Goal: Task Accomplishment & Management: Manage account settings

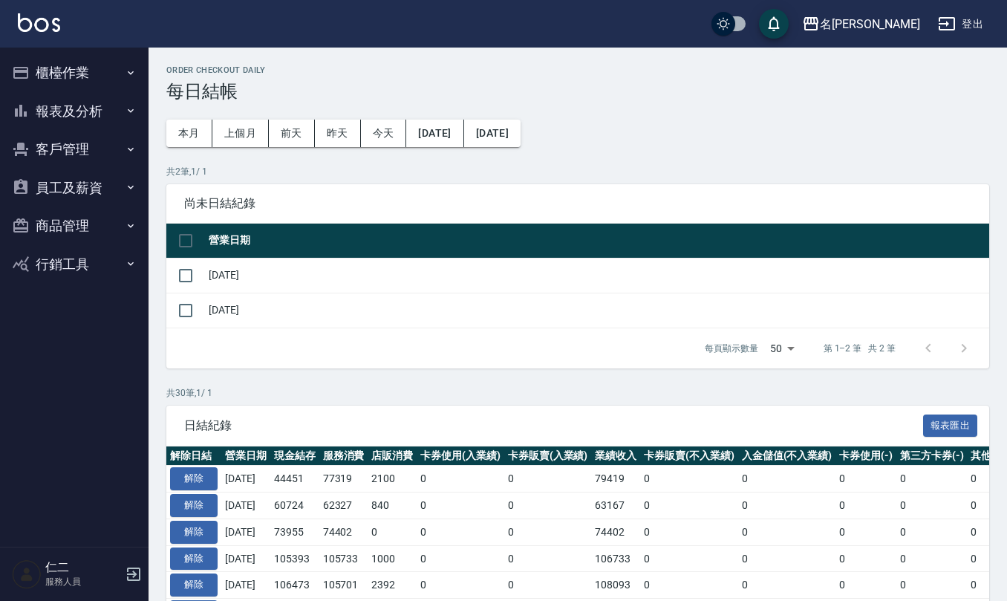
click at [100, 70] on button "櫃檯作業" at bounding box center [74, 72] width 137 height 39
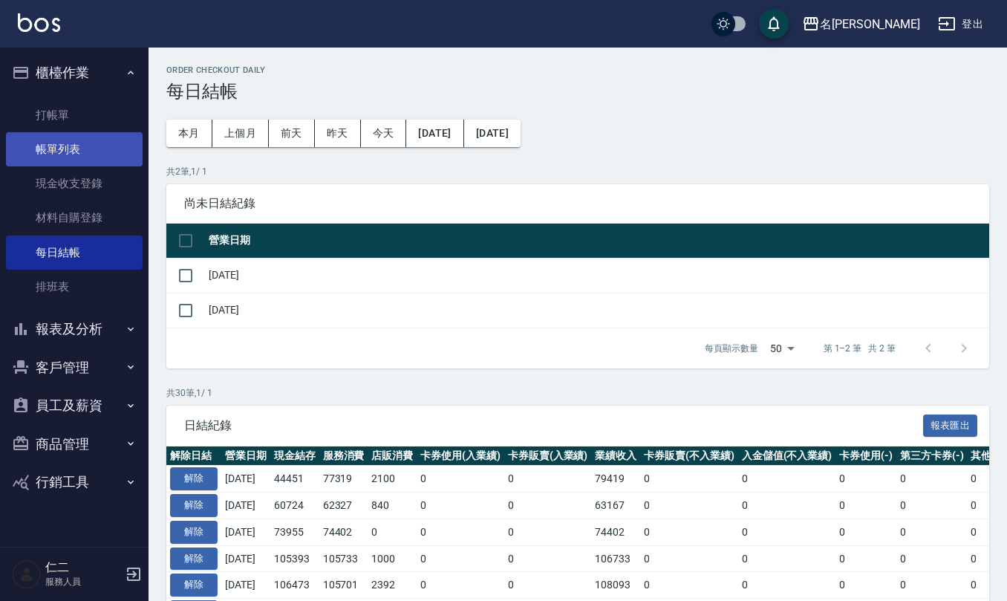
click at [87, 149] on link "帳單列表" at bounding box center [74, 149] width 137 height 34
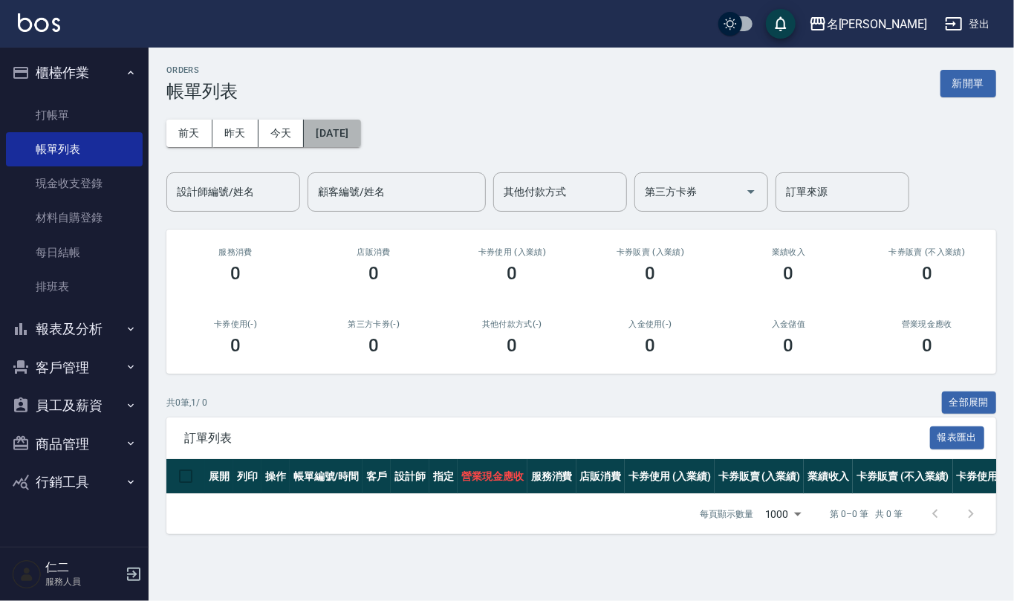
click at [360, 137] on button "[DATE]" at bounding box center [332, 133] width 56 height 27
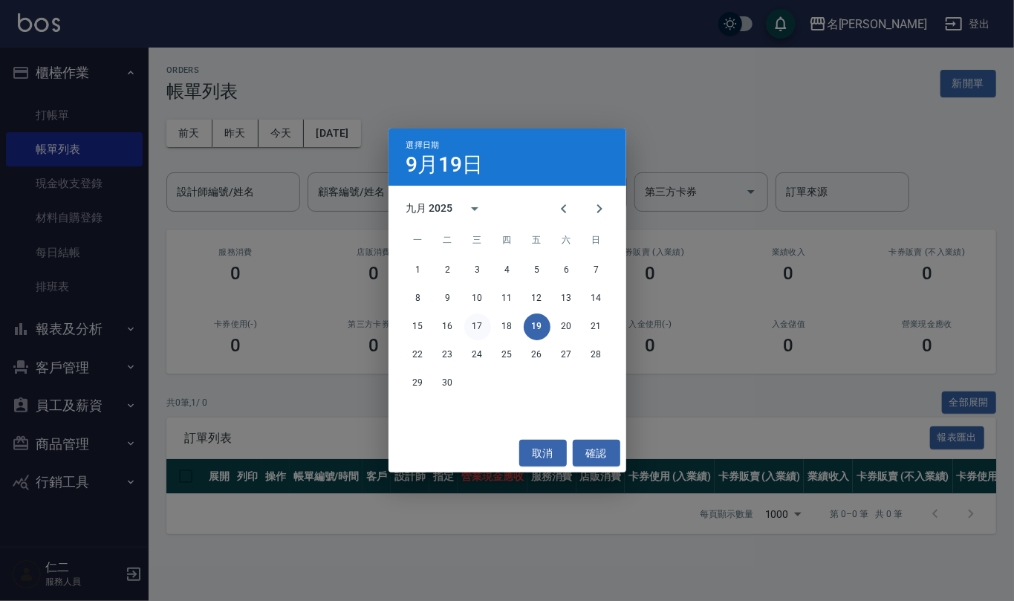
click at [477, 319] on button "17" at bounding box center [477, 326] width 27 height 27
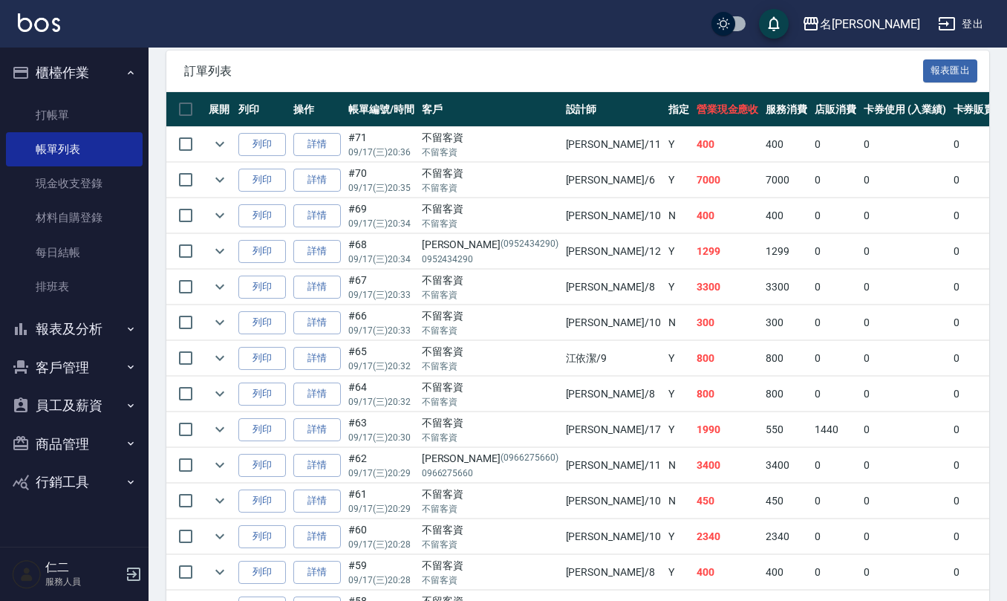
scroll to position [495, 0]
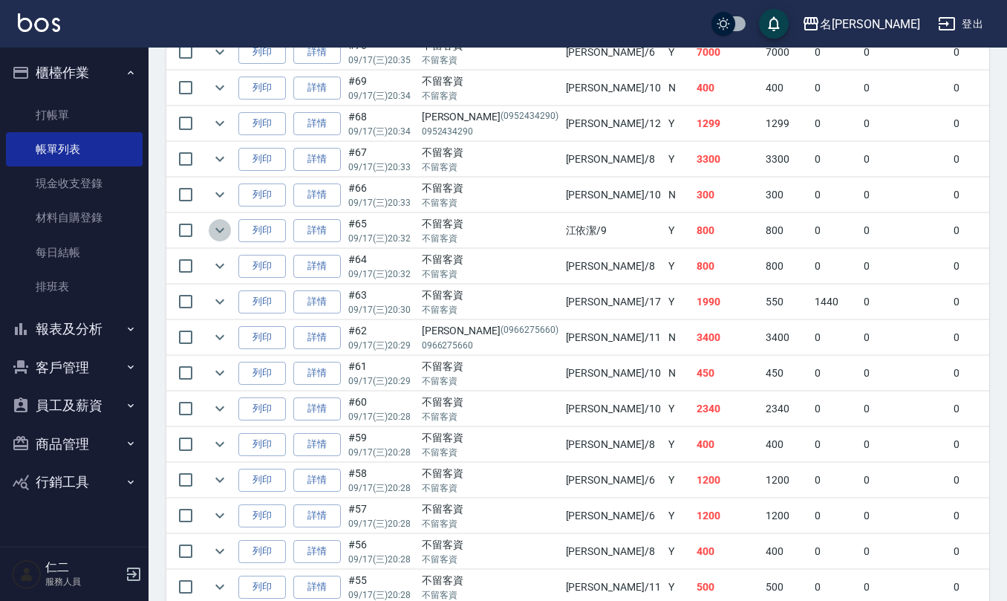
click at [221, 224] on icon "expand row" at bounding box center [220, 230] width 18 height 18
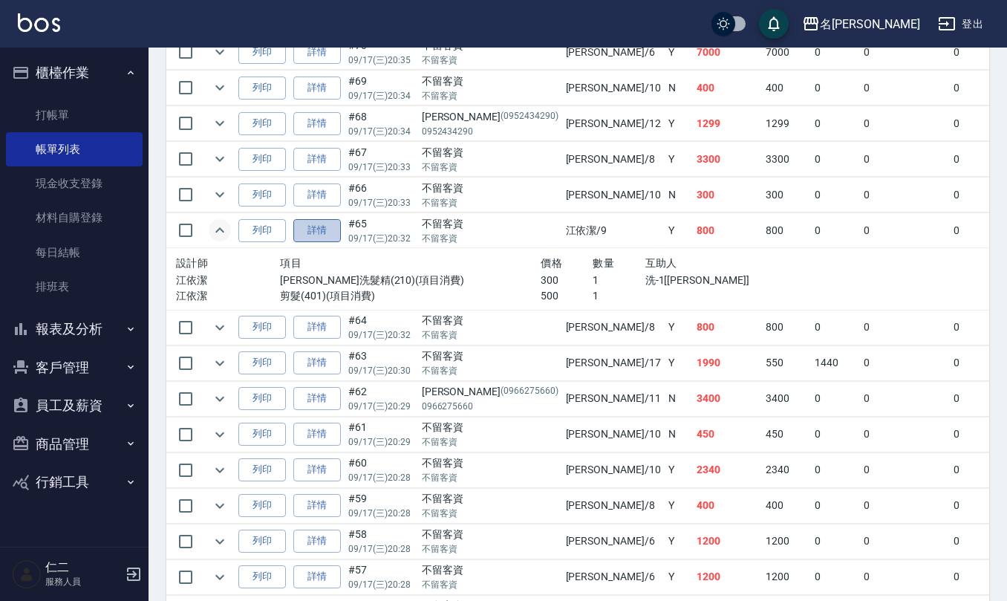
click at [324, 235] on link "詳情" at bounding box center [317, 230] width 48 height 23
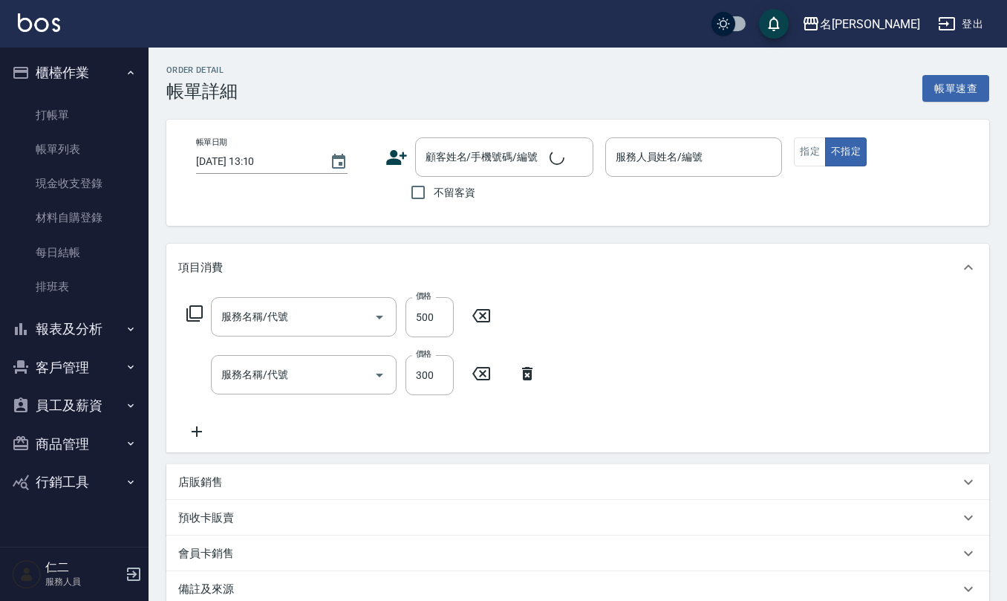
type input "剪髮(401)"
type input "歐娜洗髮精(210)"
type input "2025/09/17 20:32"
checkbox input "true"
type input "[PERSON_NAME]-9"
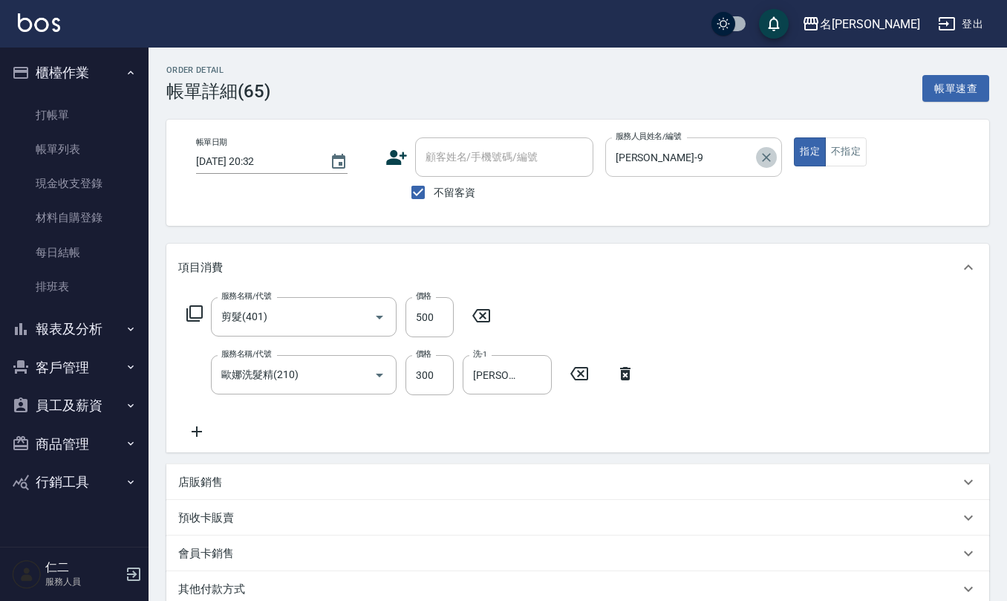
click at [771, 152] on icon "Clear" at bounding box center [766, 157] width 15 height 15
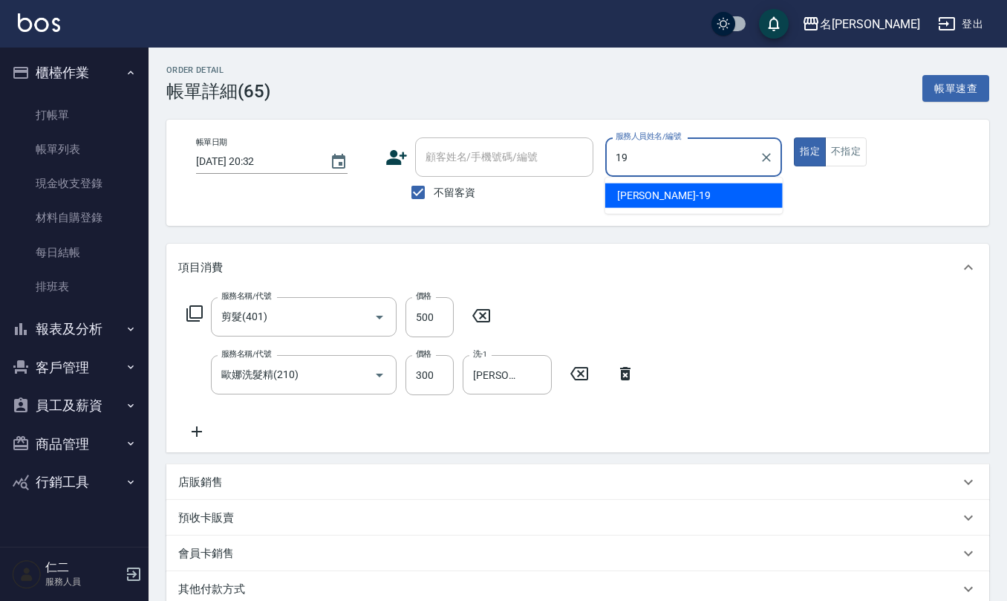
type input "[PERSON_NAME]-19"
type button "true"
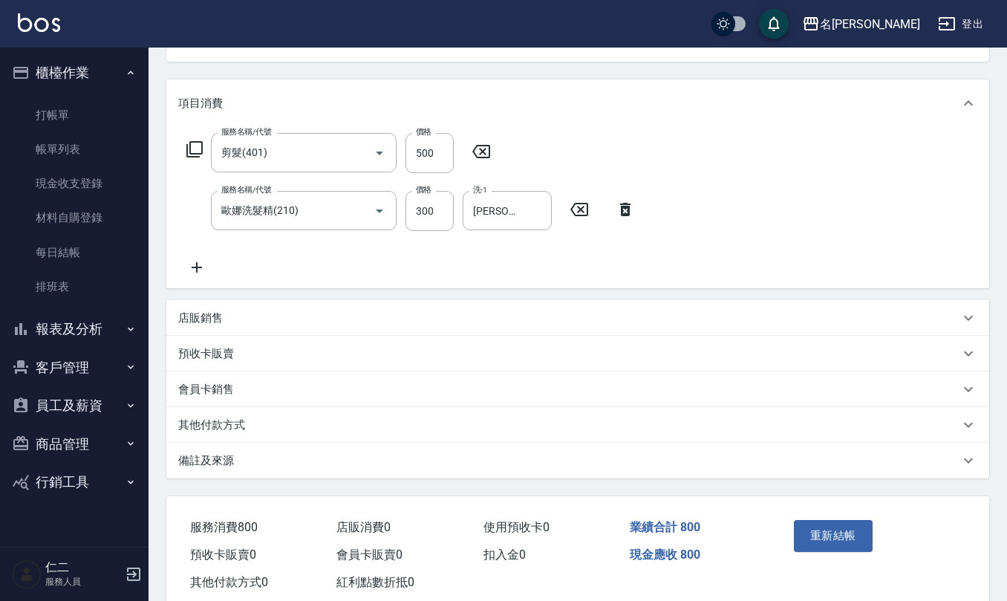
scroll to position [199, 0]
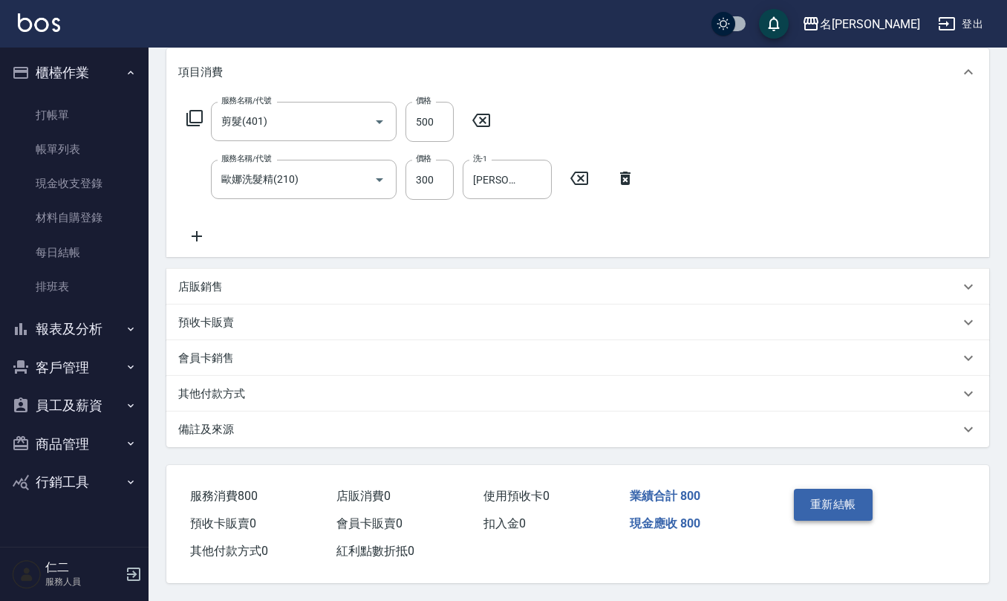
click at [826, 501] on button "重新結帳" at bounding box center [833, 504] width 79 height 31
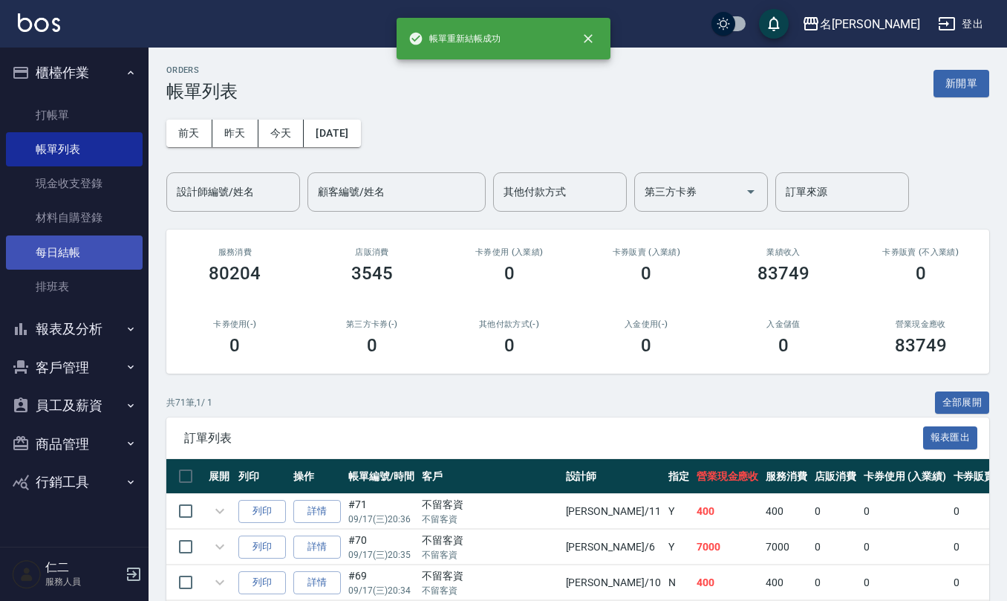
click at [48, 248] on link "每日結帳" at bounding box center [74, 252] width 137 height 34
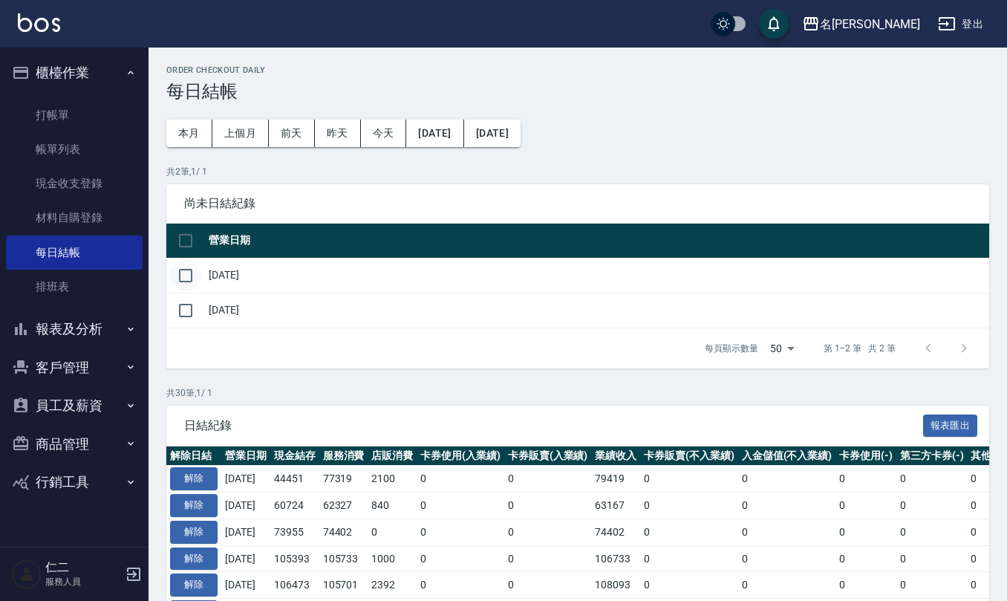
click at [186, 273] on input "checkbox" at bounding box center [185, 275] width 31 height 31
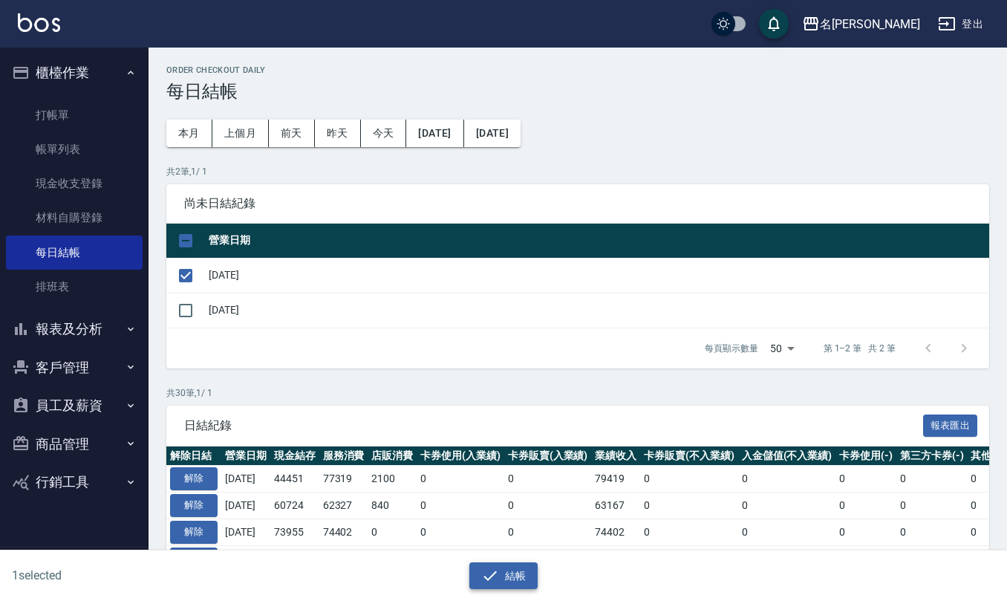
click at [510, 565] on button "結帳" at bounding box center [503, 575] width 69 height 27
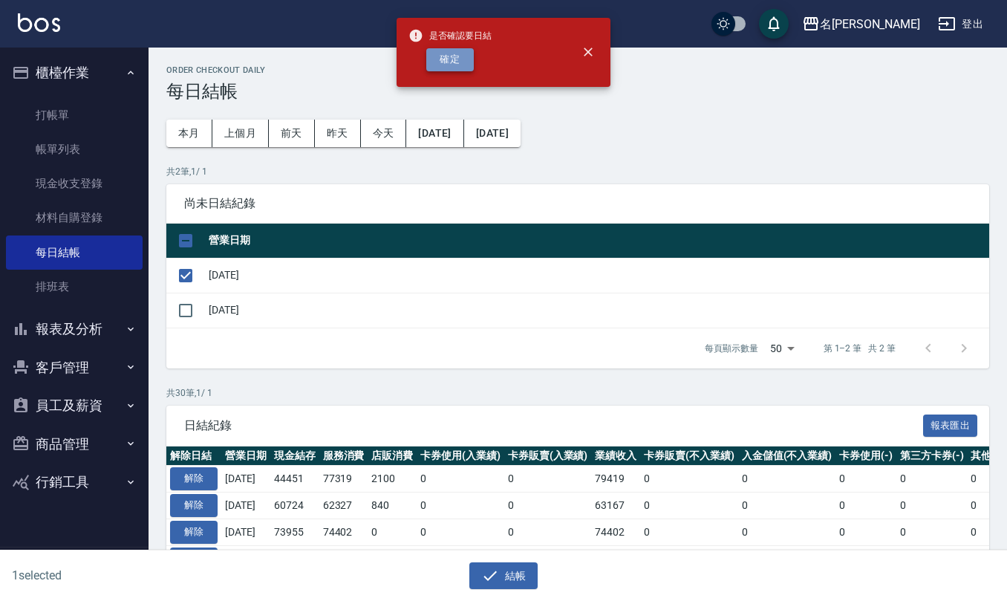
click at [434, 58] on button "確定" at bounding box center [450, 59] width 48 height 23
checkbox input "false"
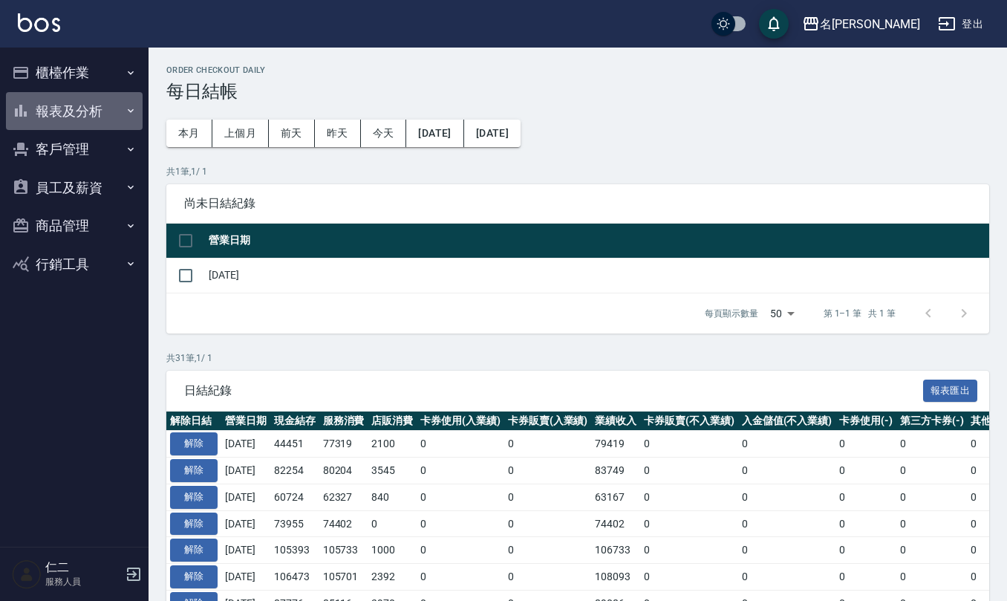
click at [76, 117] on button "報表及分析" at bounding box center [74, 111] width 137 height 39
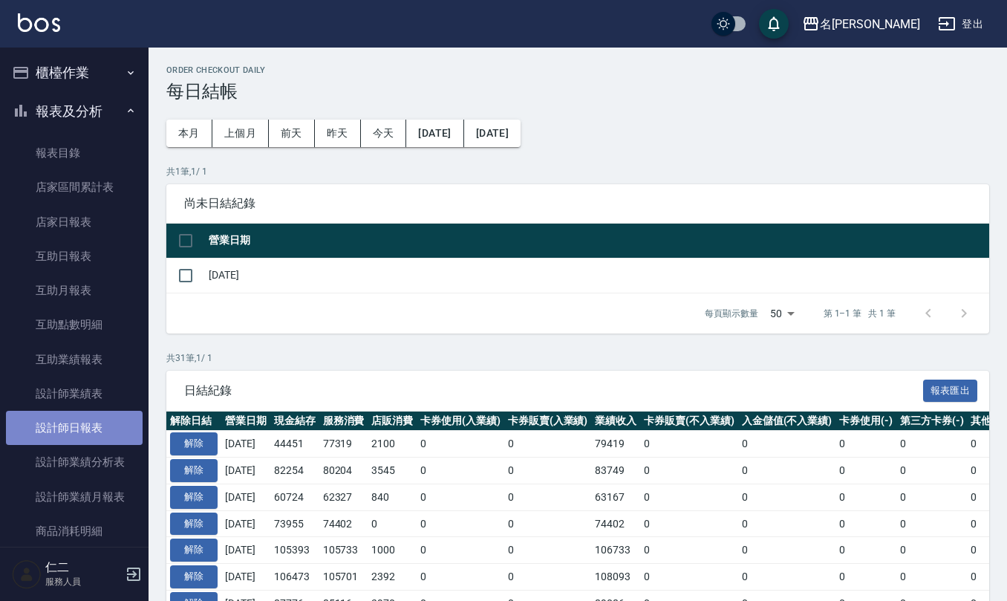
click at [105, 429] on link "設計師日報表" at bounding box center [74, 428] width 137 height 34
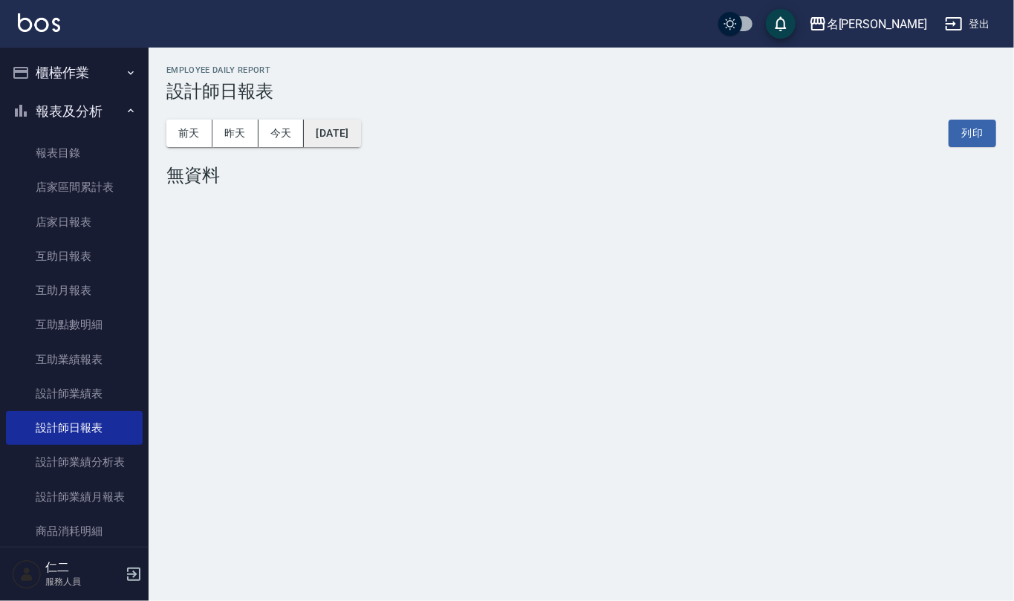
click at [342, 129] on button "[DATE]" at bounding box center [332, 133] width 56 height 27
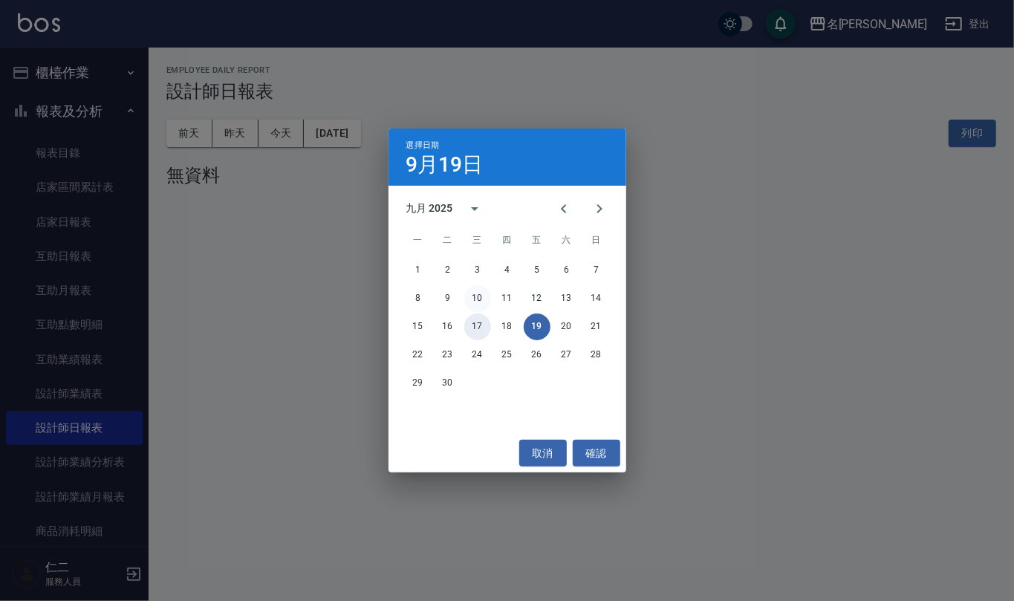
click at [474, 310] on div "1 2 3 4 5 6 7 8 9 10 11 12 13 14 15 16 17 18 19 20 21 22 23 24 25 26 27 28 29 30" at bounding box center [507, 327] width 238 height 143
click at [476, 327] on button "17" at bounding box center [477, 326] width 27 height 27
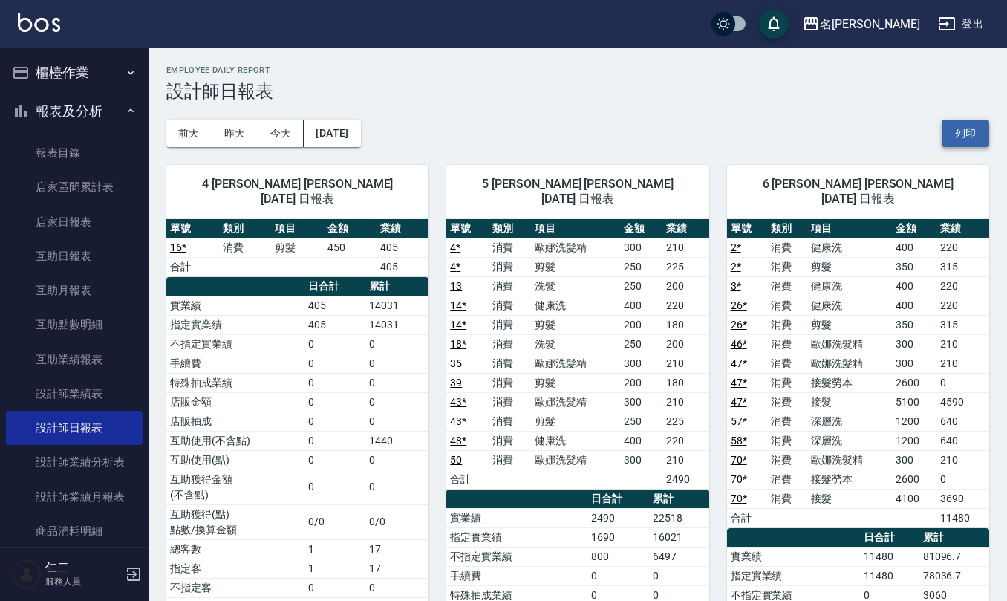
click at [969, 143] on button "列印" at bounding box center [966, 133] width 48 height 27
click at [972, 134] on button "列印" at bounding box center [966, 133] width 48 height 27
click at [61, 70] on button "櫃檯作業" at bounding box center [74, 72] width 137 height 39
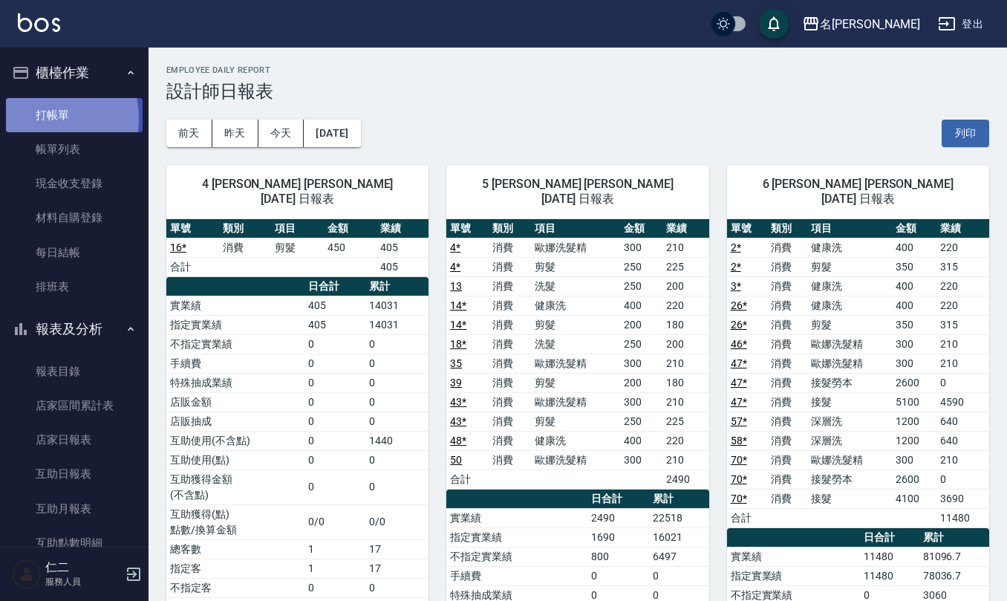
click at [48, 117] on link "打帳單" at bounding box center [74, 115] width 137 height 34
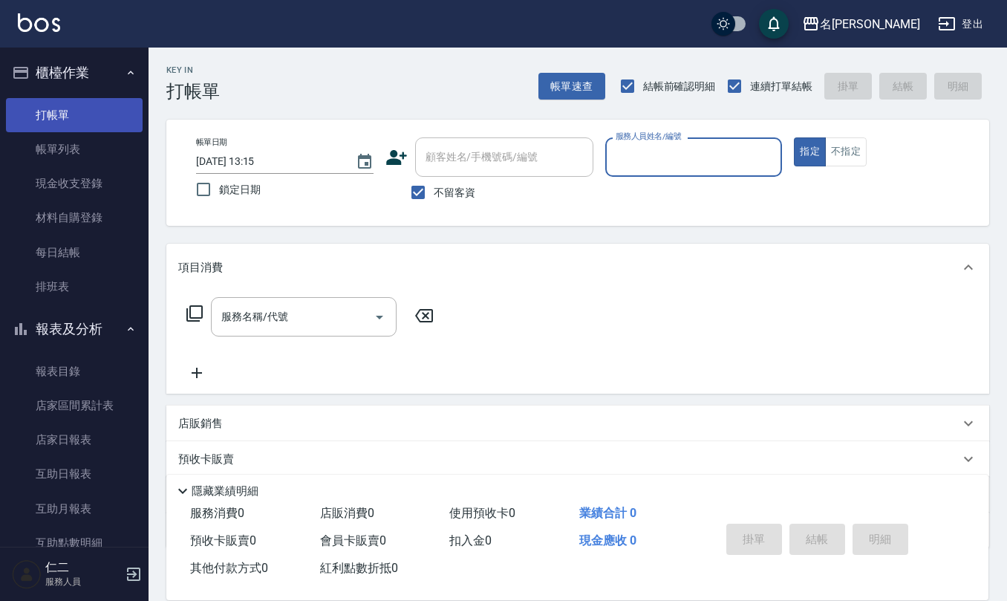
click at [794, 137] on button "指定" at bounding box center [810, 151] width 32 height 29
type button "true"
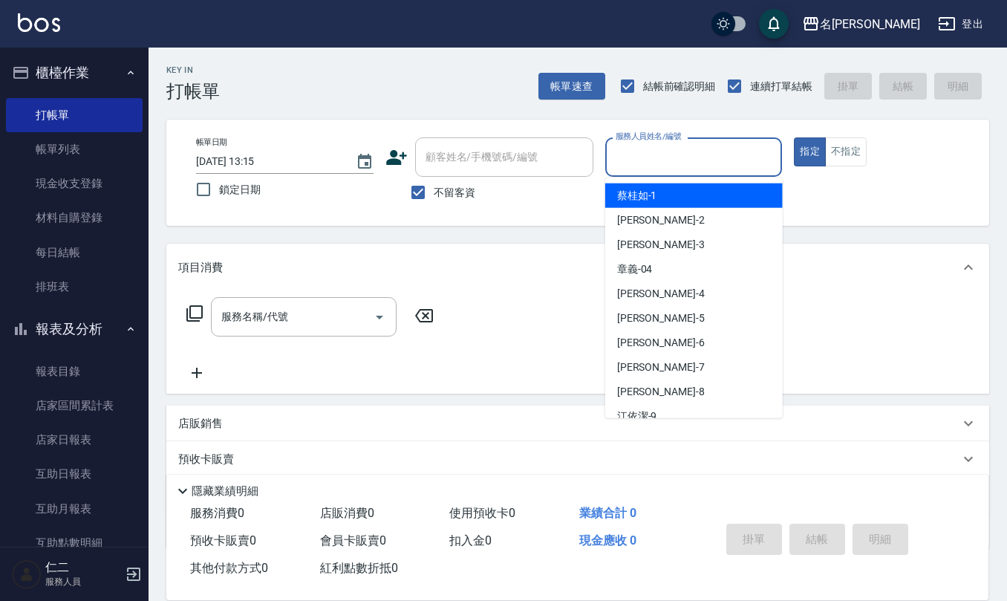
click at [691, 146] on input "服務人員姓名/編號" at bounding box center [694, 157] width 164 height 26
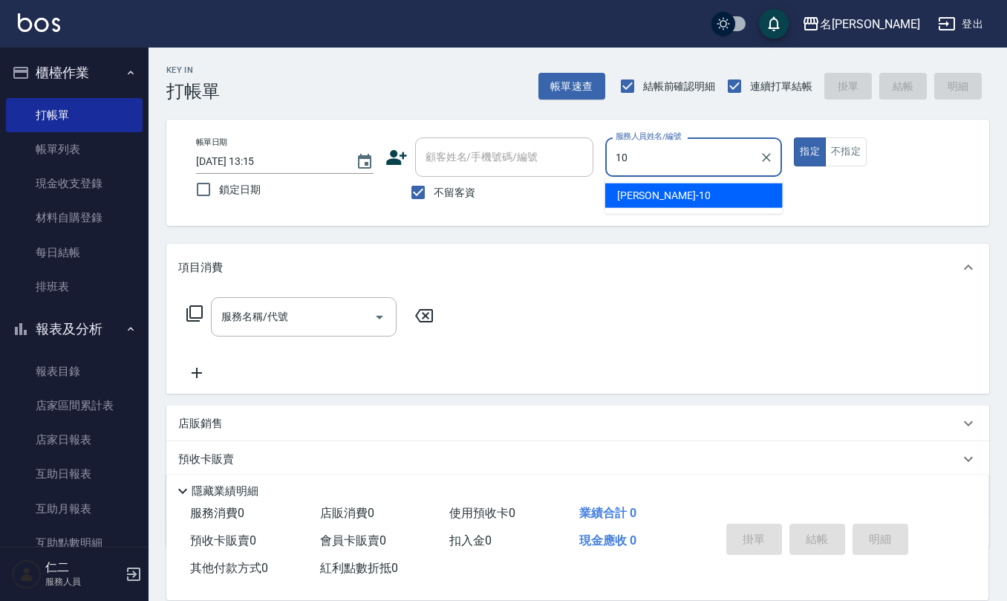
type input "[PERSON_NAME]10"
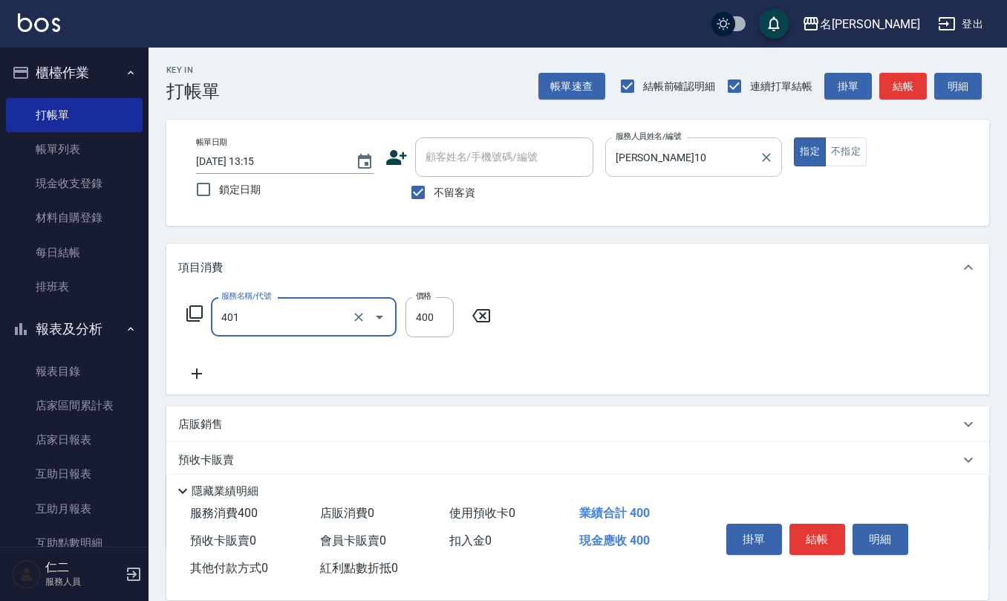
type input "剪髮(401)"
type input "405"
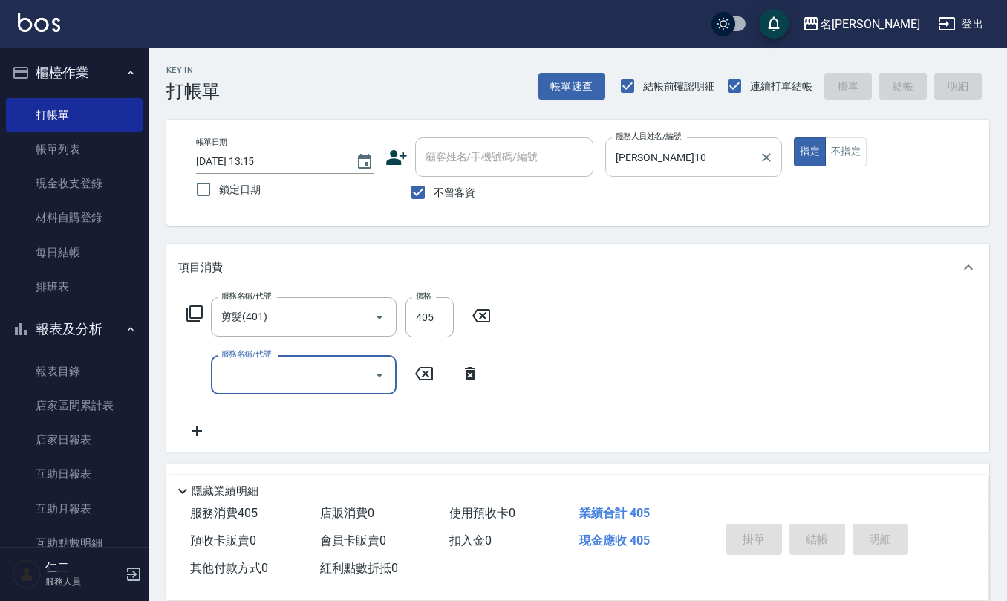
type input "[DATE] 13:45"
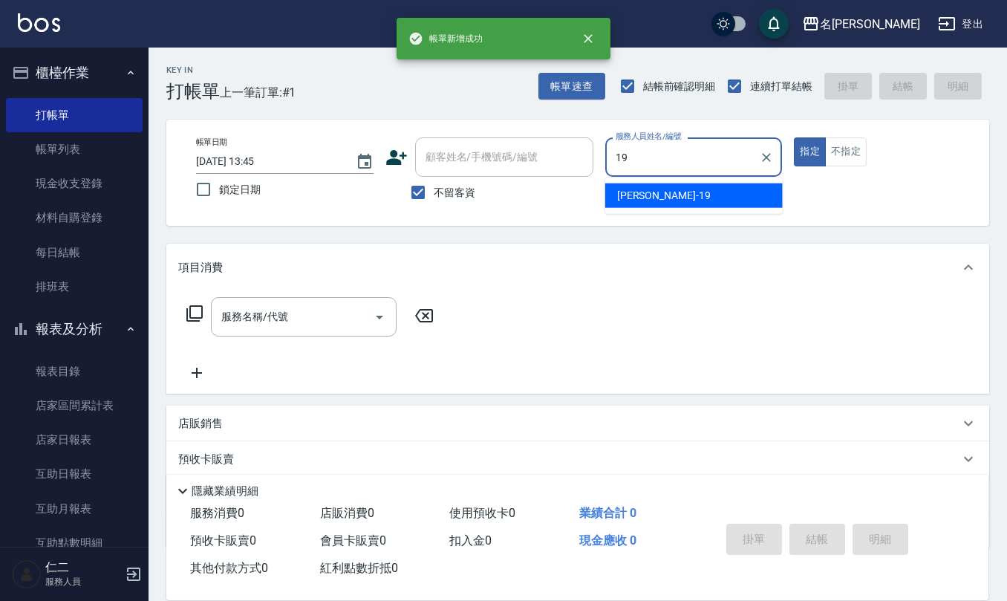
type input "[PERSON_NAME]-19"
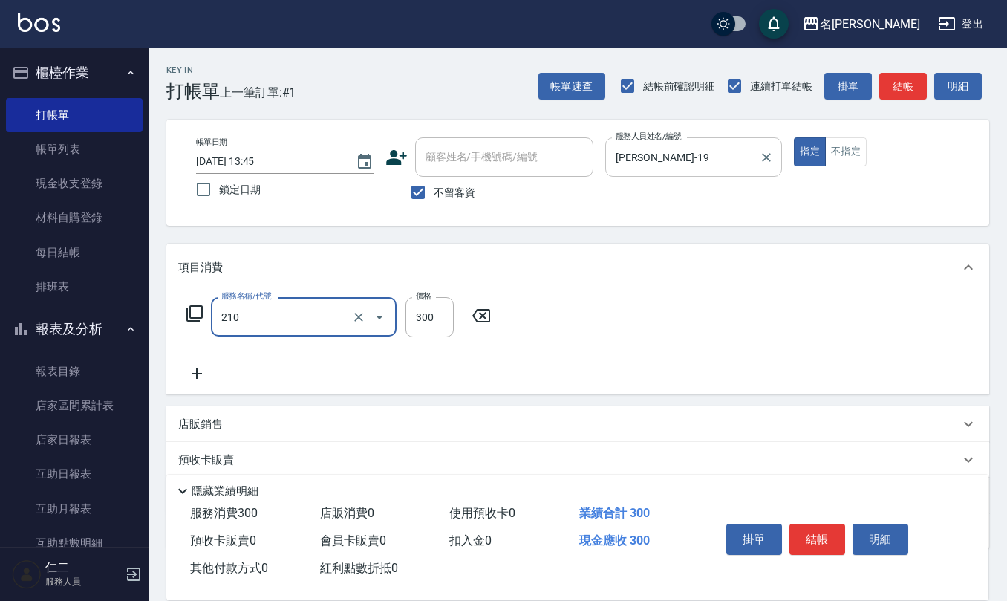
type input "歐娜洗髮精(210)"
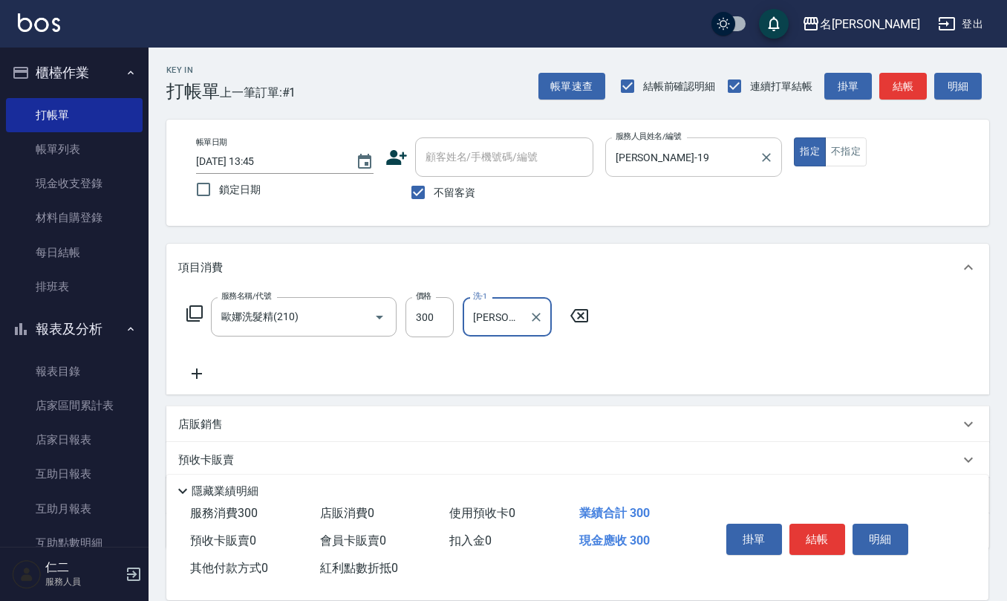
type input "[PERSON_NAME]-26"
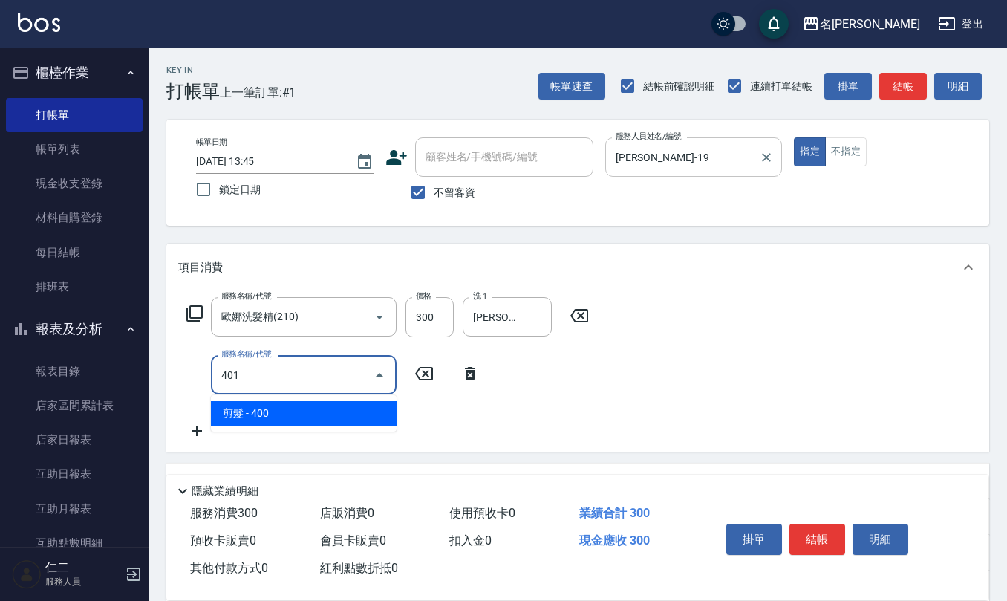
type input "剪髮(401)"
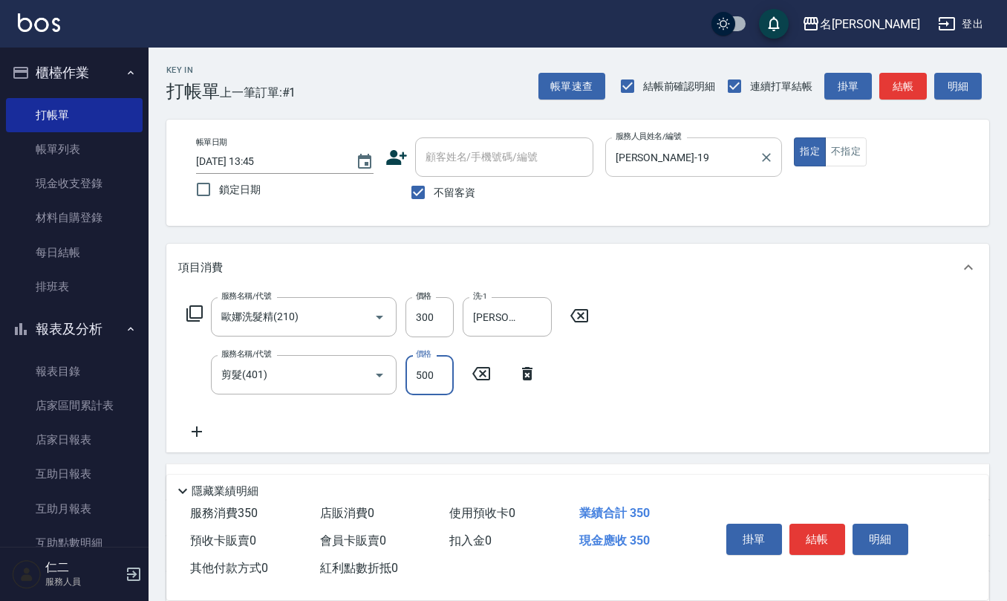
type input "500"
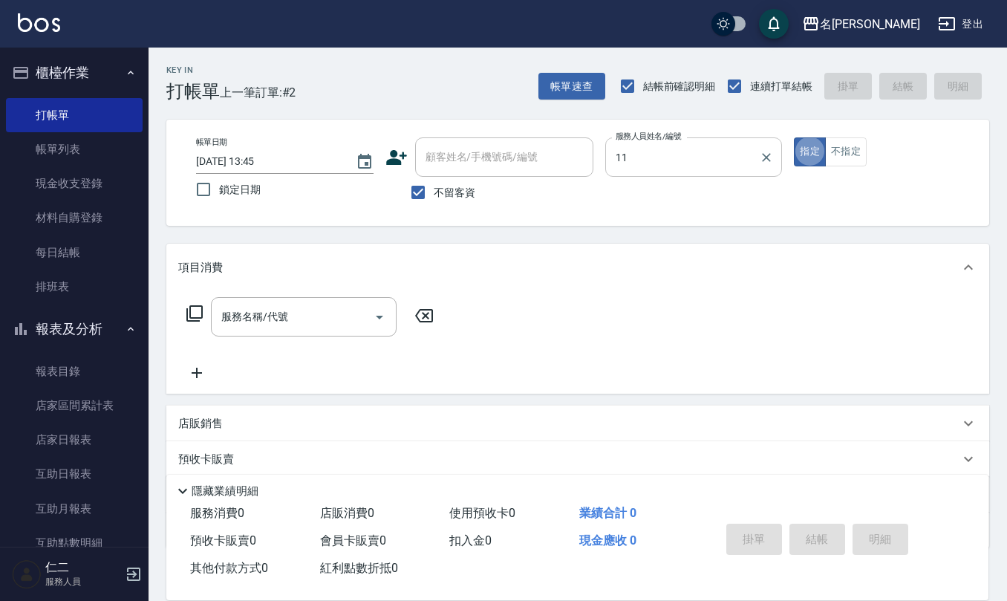
type input "[PERSON_NAME]橙-11"
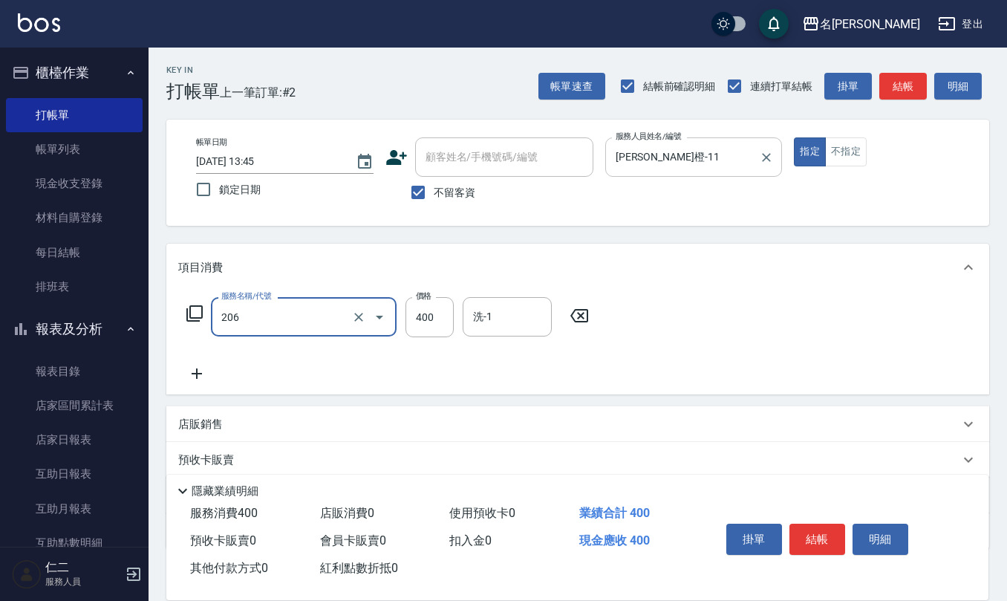
type input "健康洗(206)"
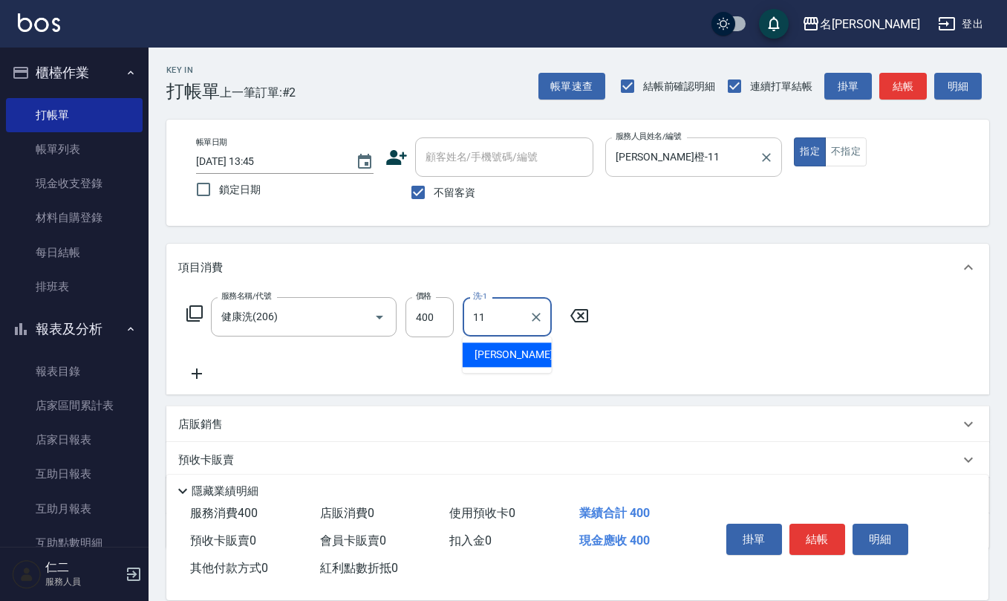
type input "[PERSON_NAME]橙-11"
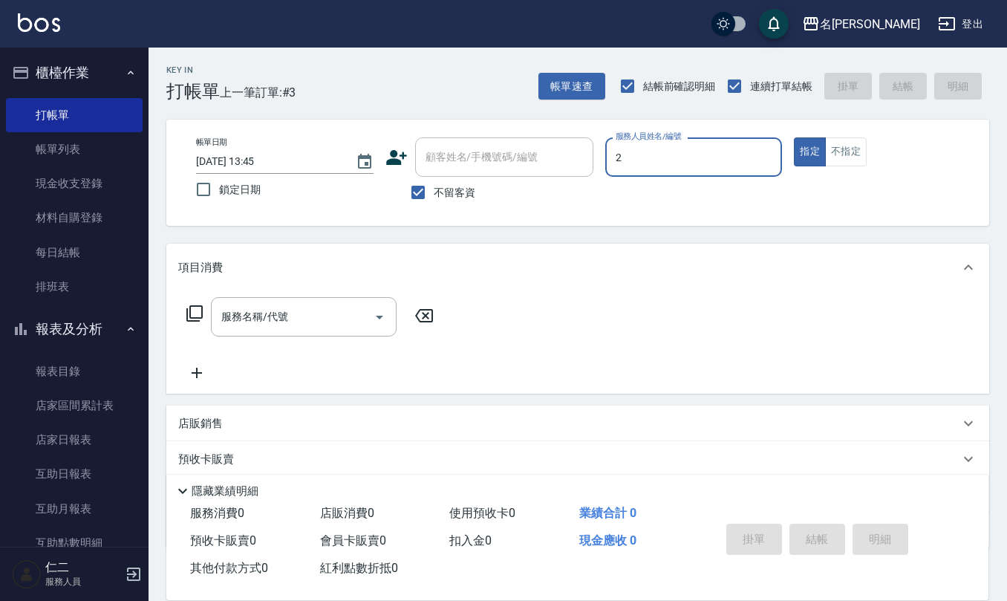
type input "[PERSON_NAME]-2"
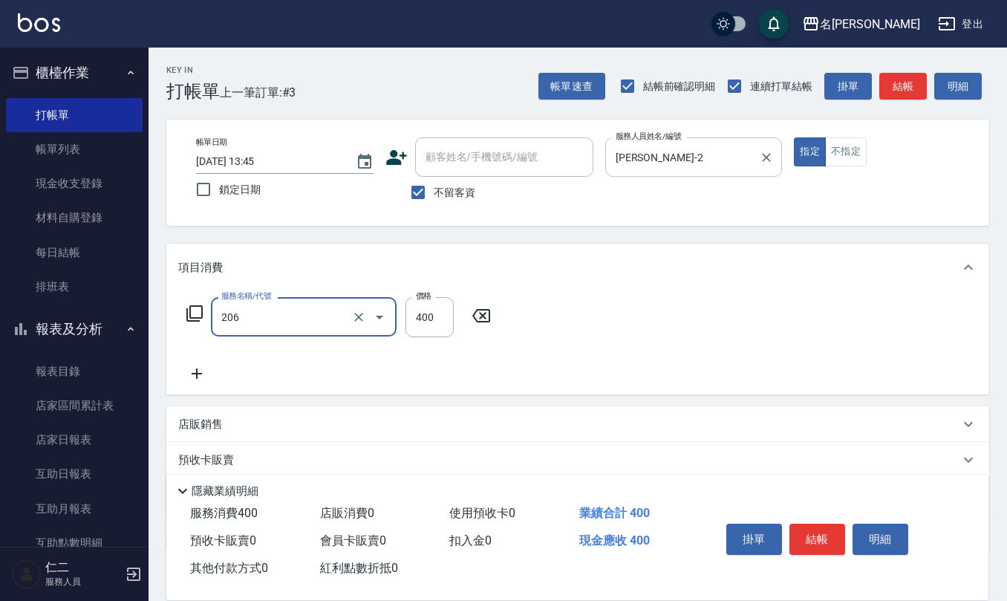
type input "健康洗(206)"
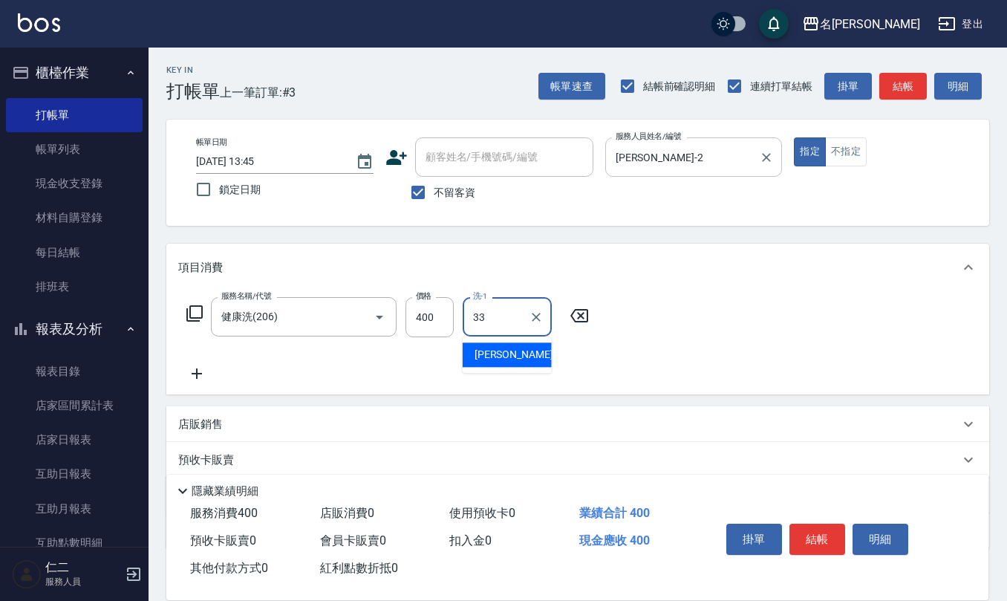
type input "竹儀-33"
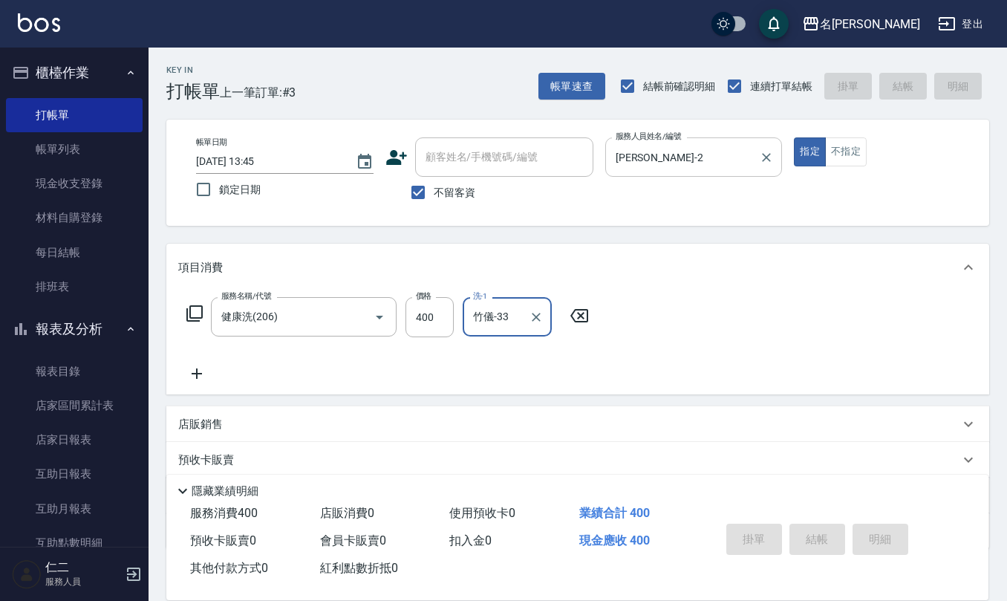
type input "[DATE] 13:47"
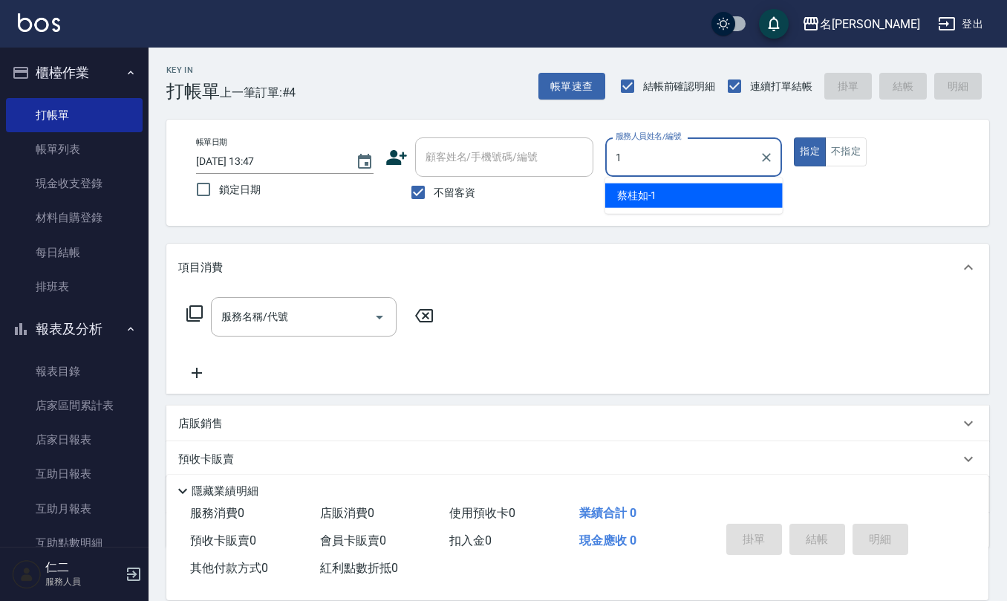
type input "[PERSON_NAME]1"
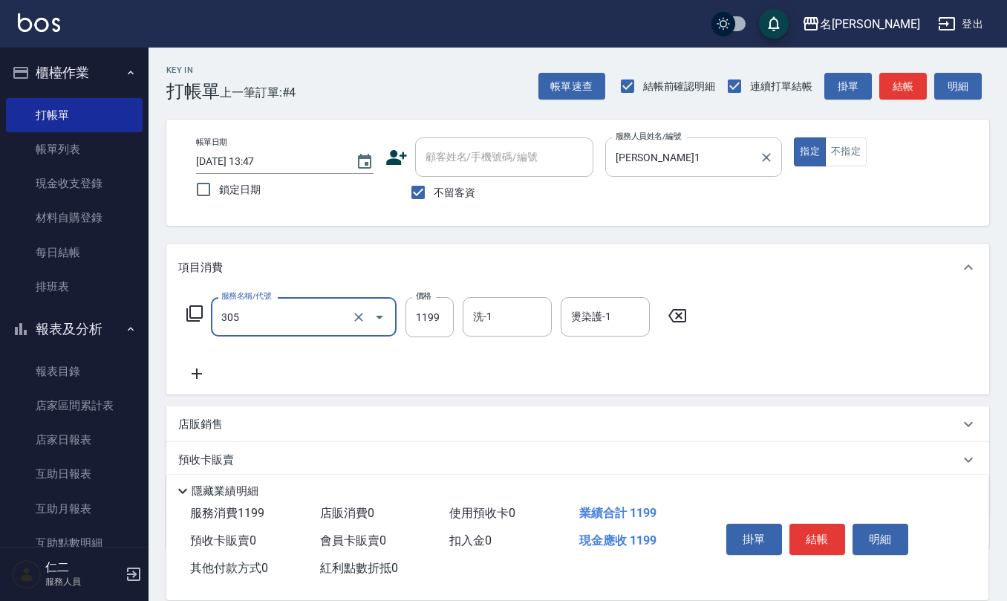
type input "燙髮(活動)(305)"
type input "1200"
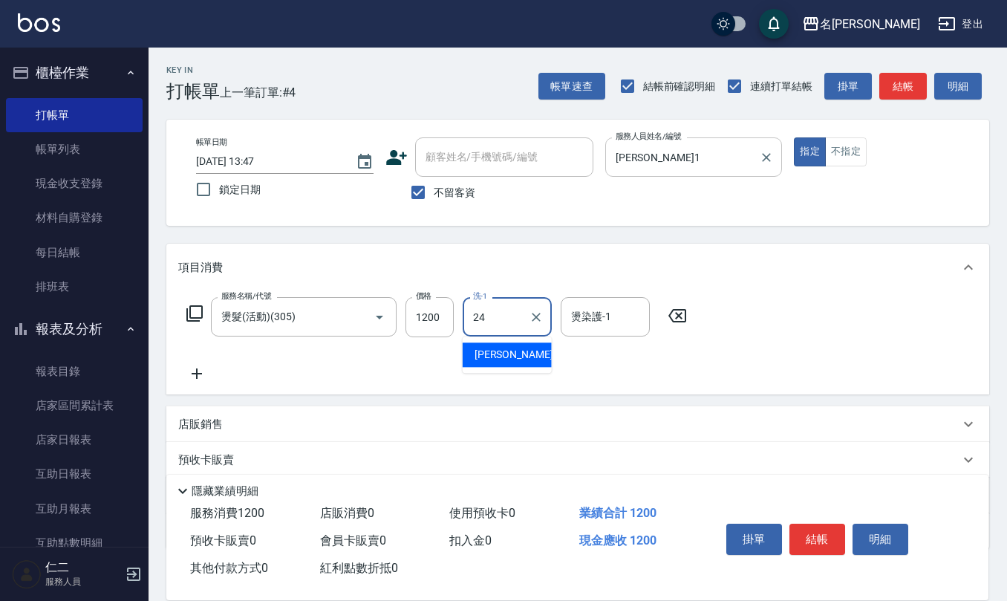
type input "[PERSON_NAME]-24"
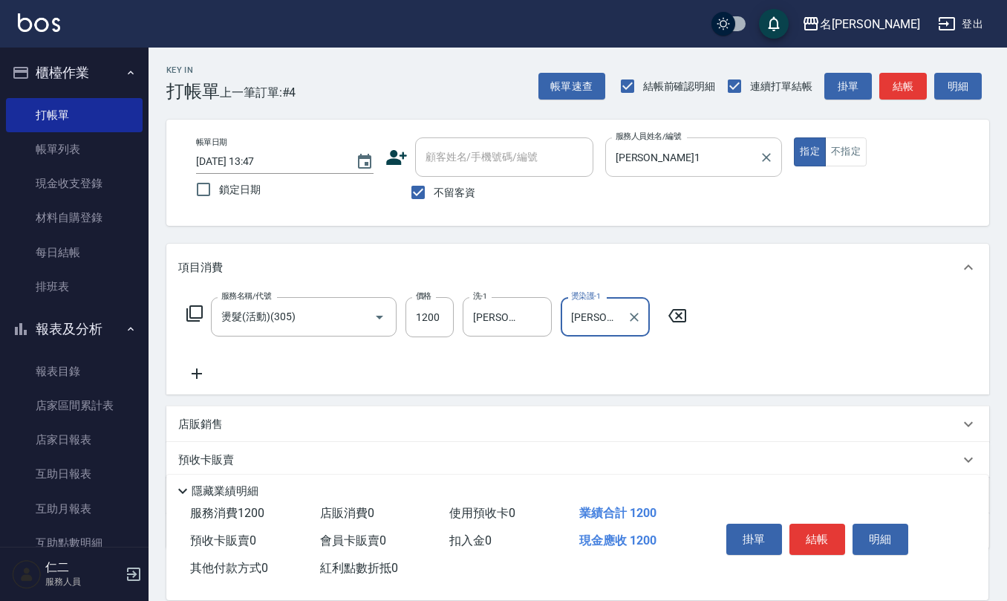
type input "[PERSON_NAME]-24"
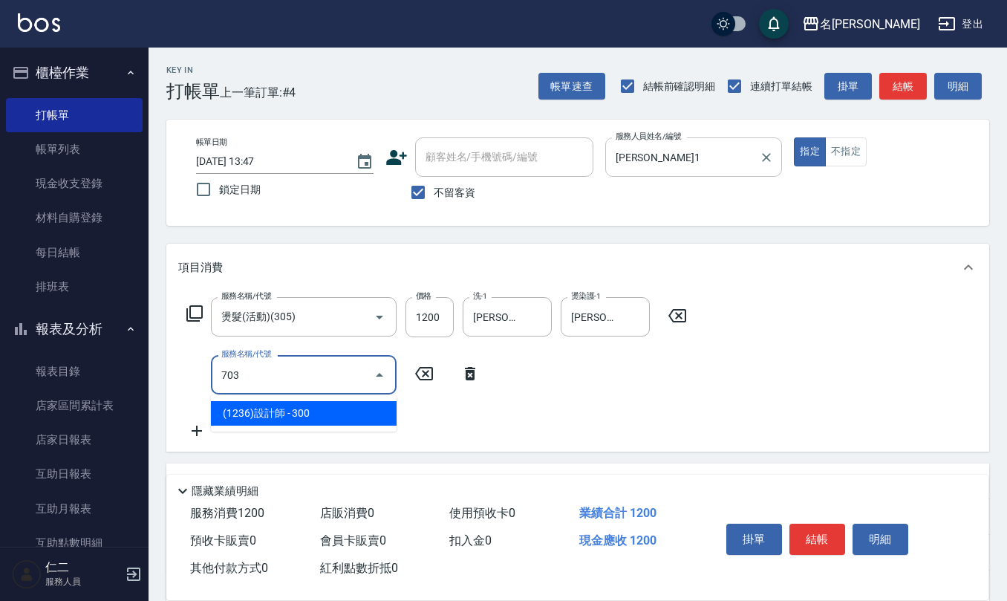
type input "(1236)設計師(703)"
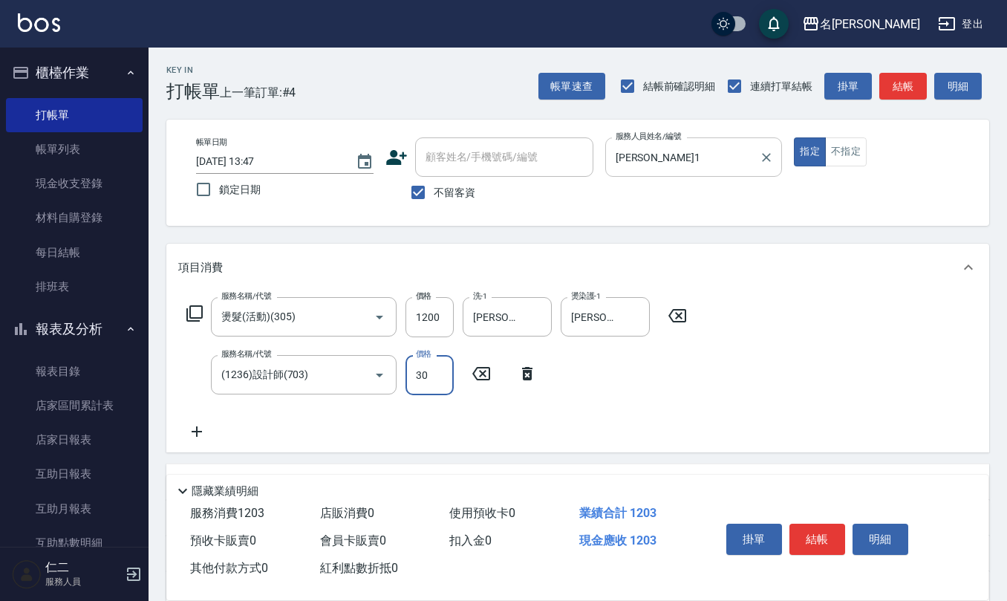
type input "300"
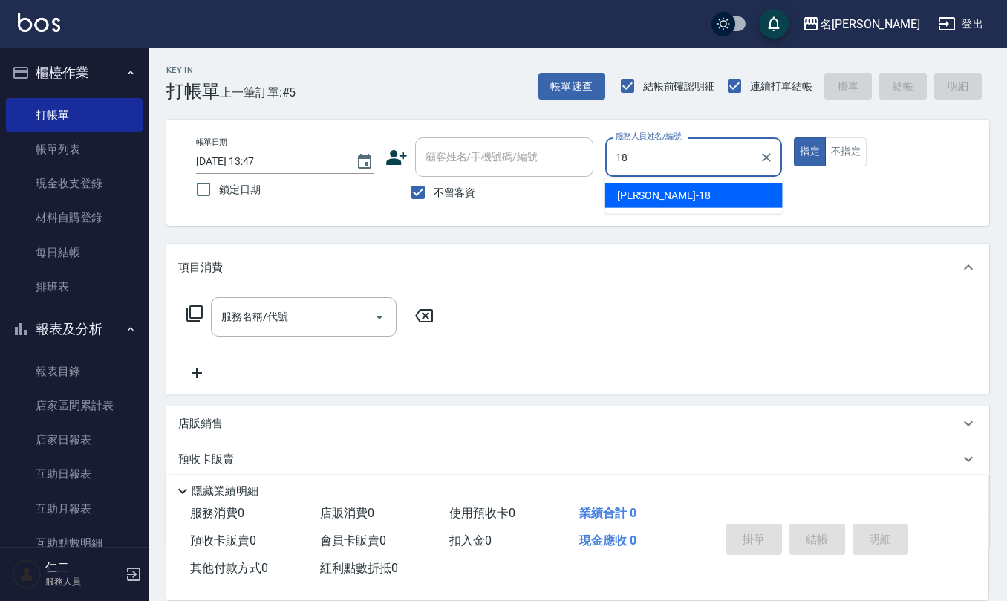
type input "[PERSON_NAME]-18"
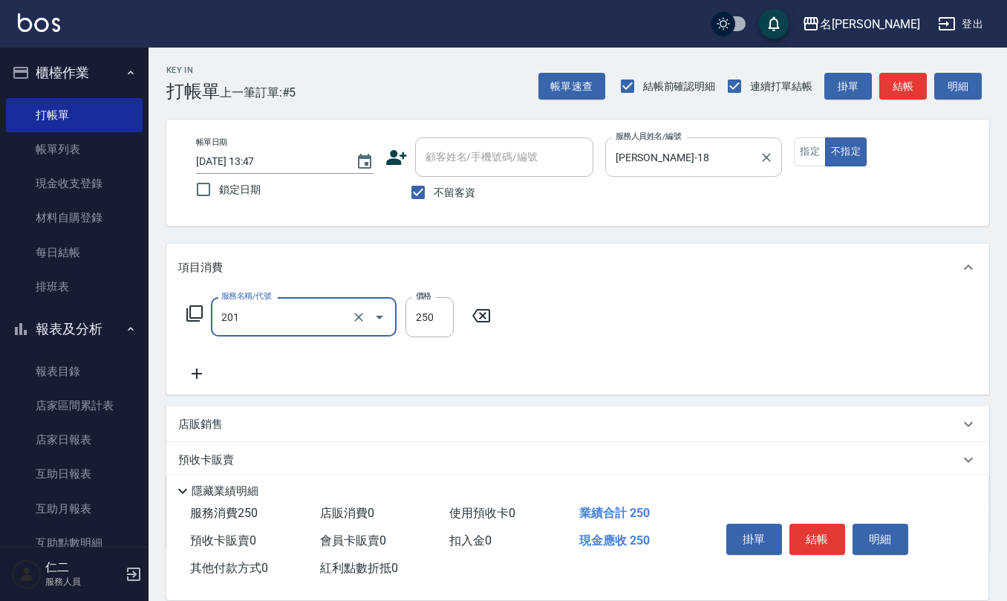
type input "洗髮(201)"
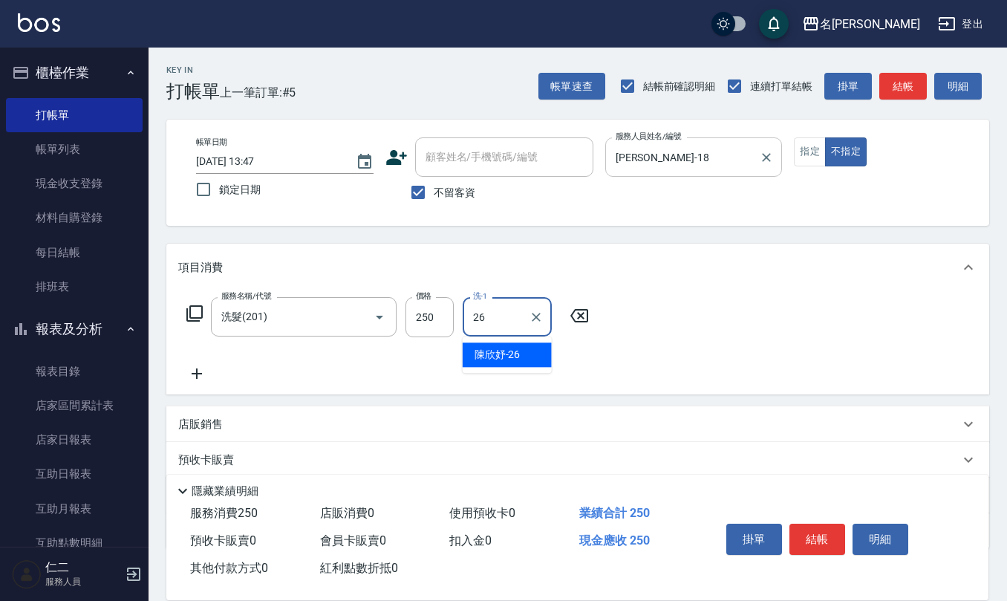
type input "[PERSON_NAME]-26"
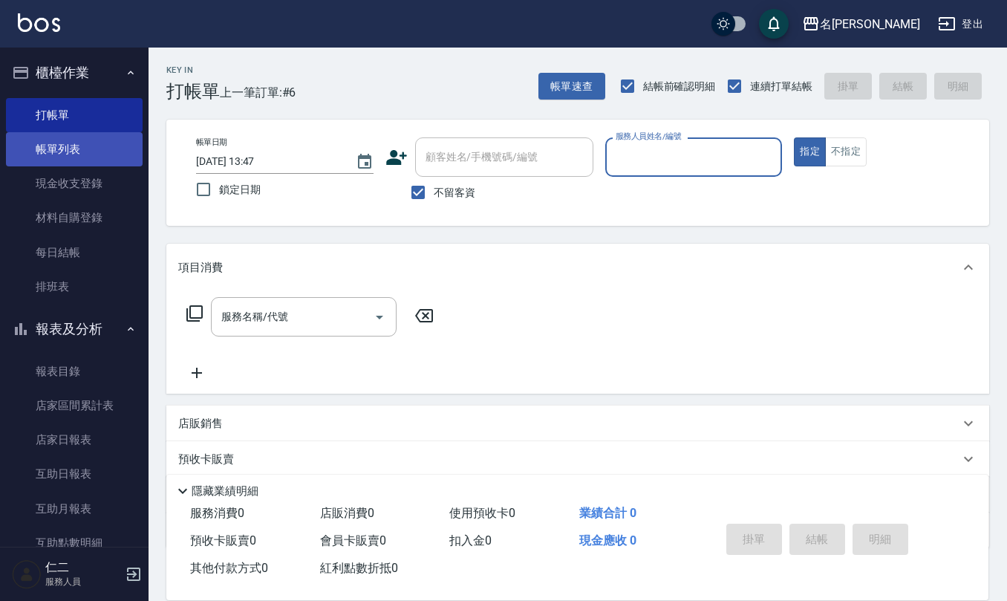
click at [102, 153] on link "帳單列表" at bounding box center [74, 149] width 137 height 34
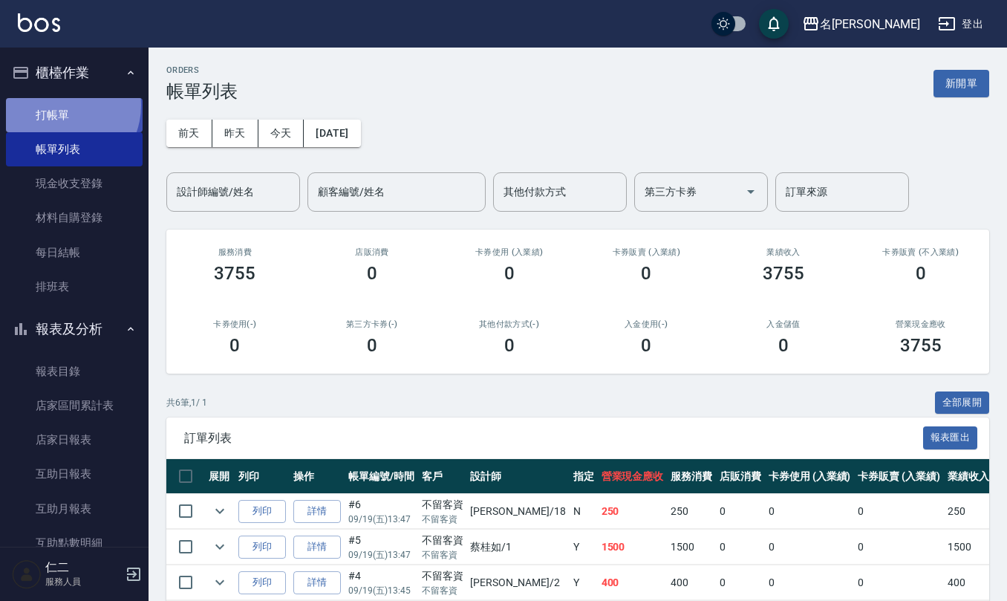
click at [60, 105] on link "打帳單" at bounding box center [74, 115] width 137 height 34
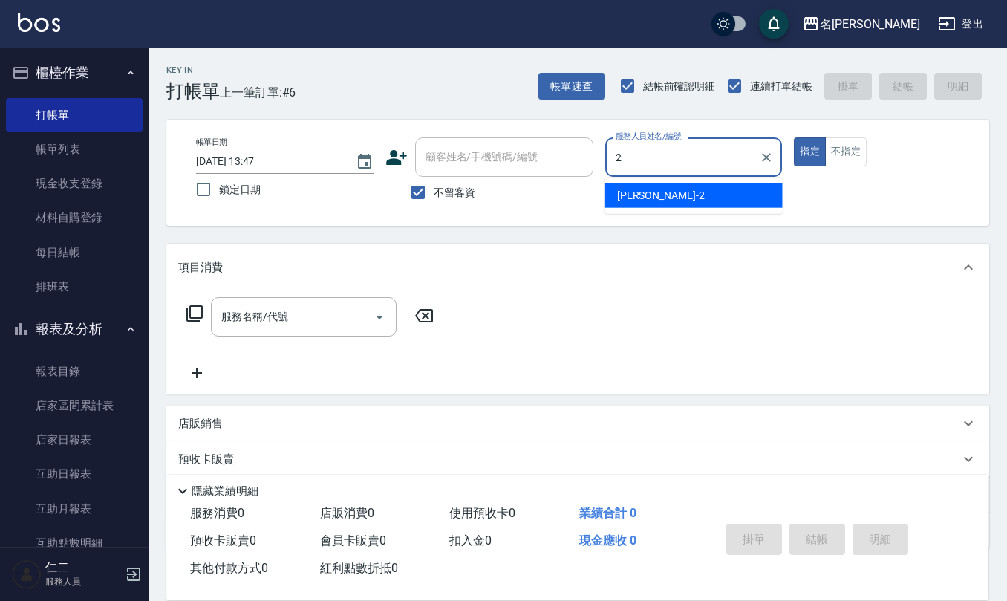
type input "[PERSON_NAME]-2"
type button "true"
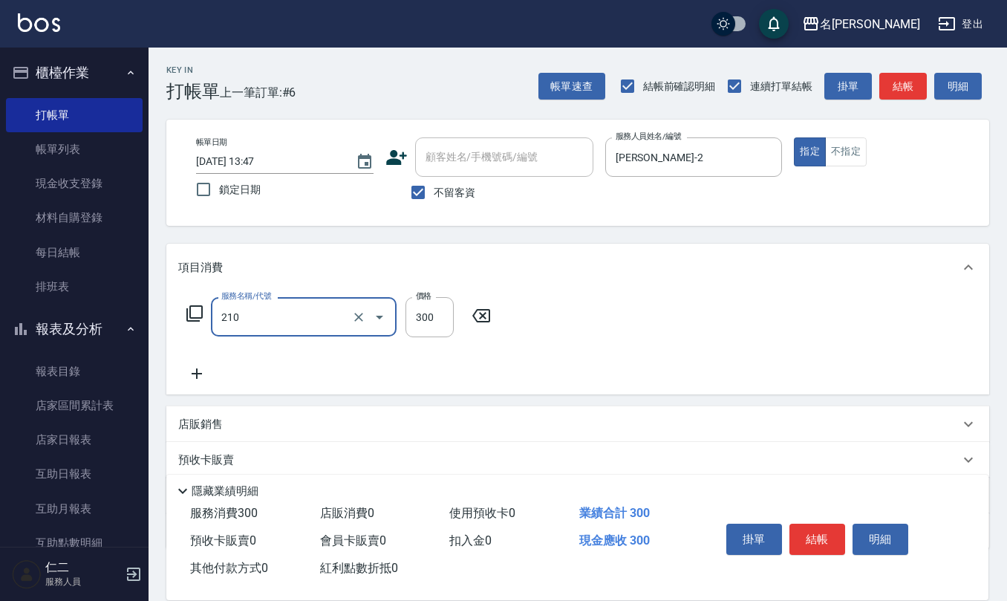
type input "歐娜洗髮精(210)"
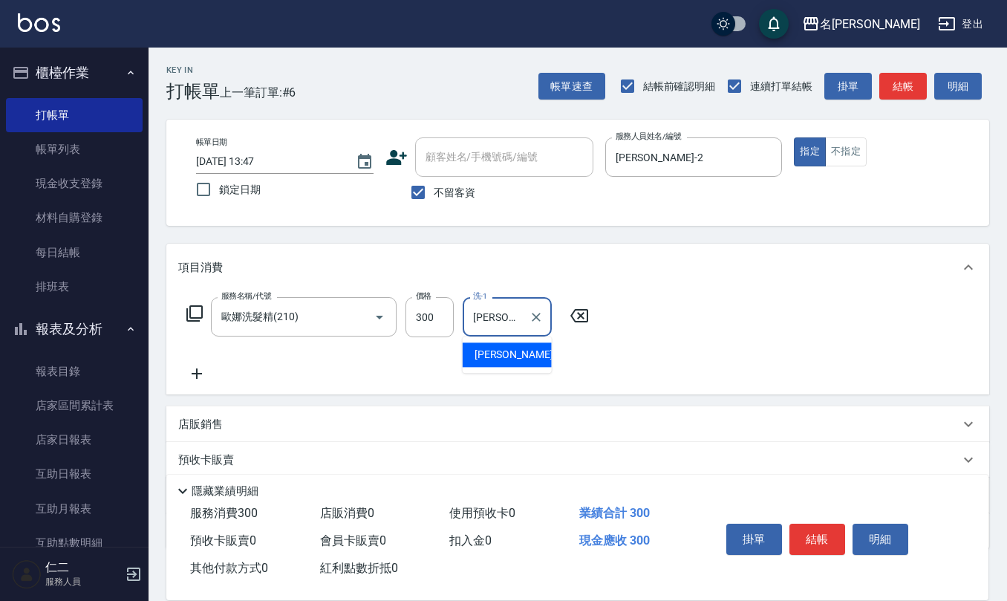
type input "[PERSON_NAME]-32"
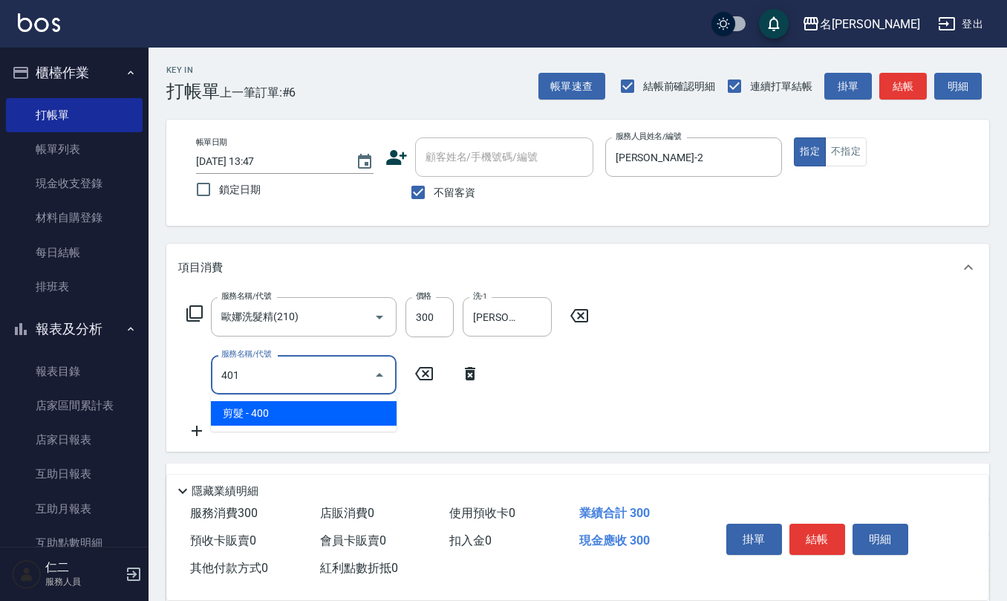
type input "剪髮(401)"
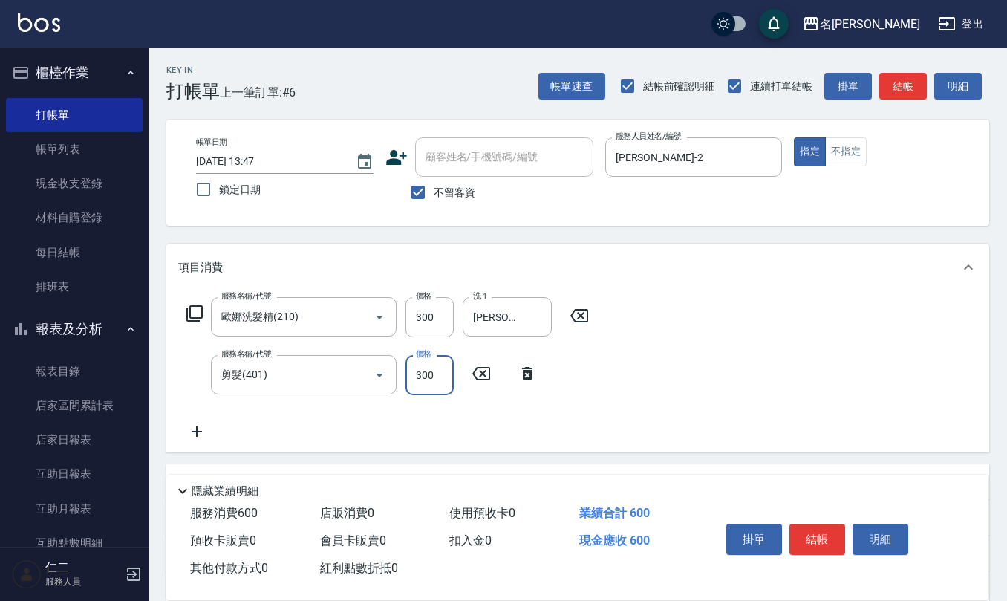
type input "300"
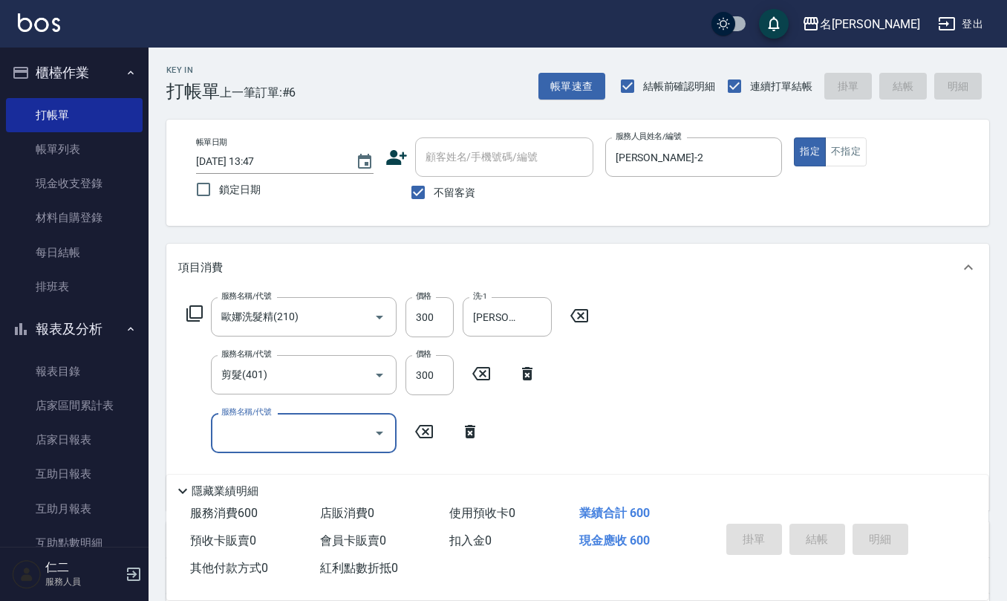
type input "[DATE] 13:48"
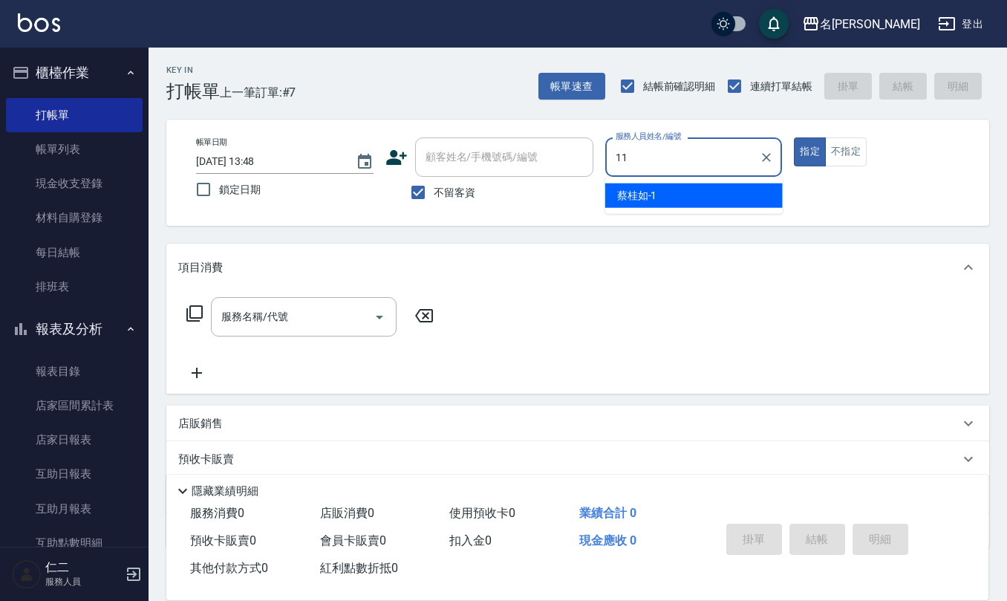
type input "[PERSON_NAME]橙-11"
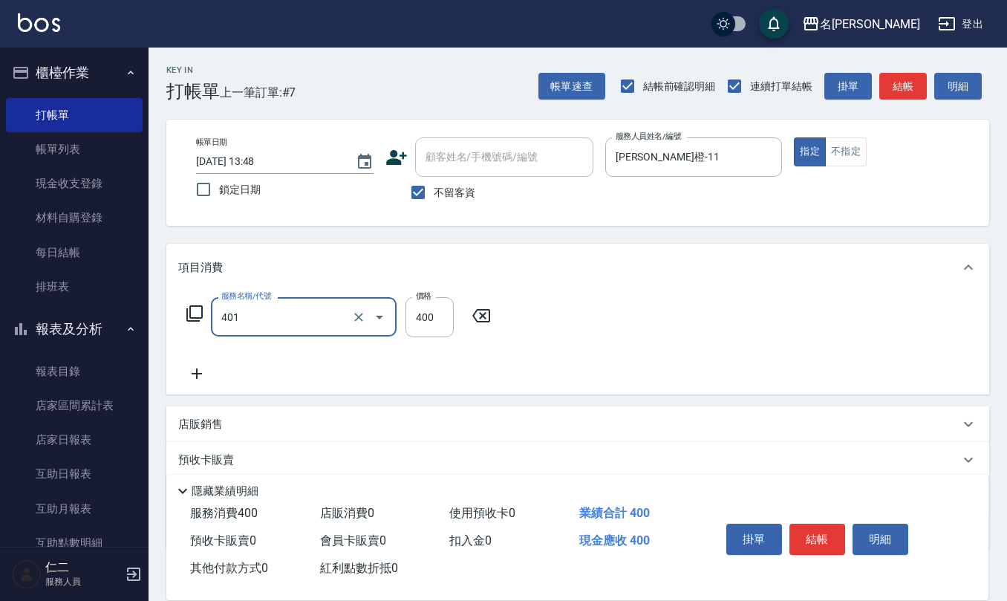
type input "剪髮(401)"
type input "250"
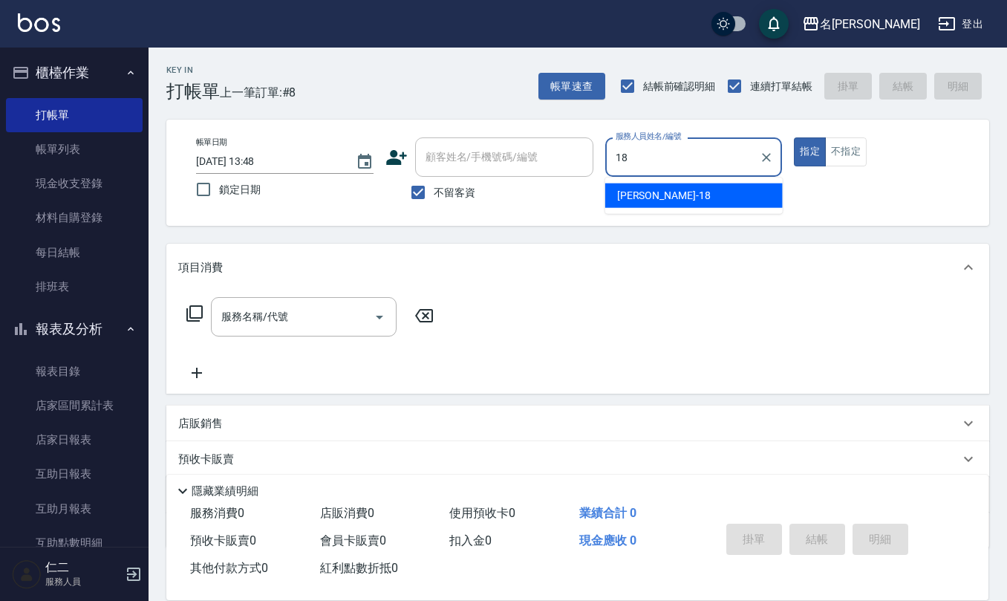
type input "[PERSON_NAME]-18"
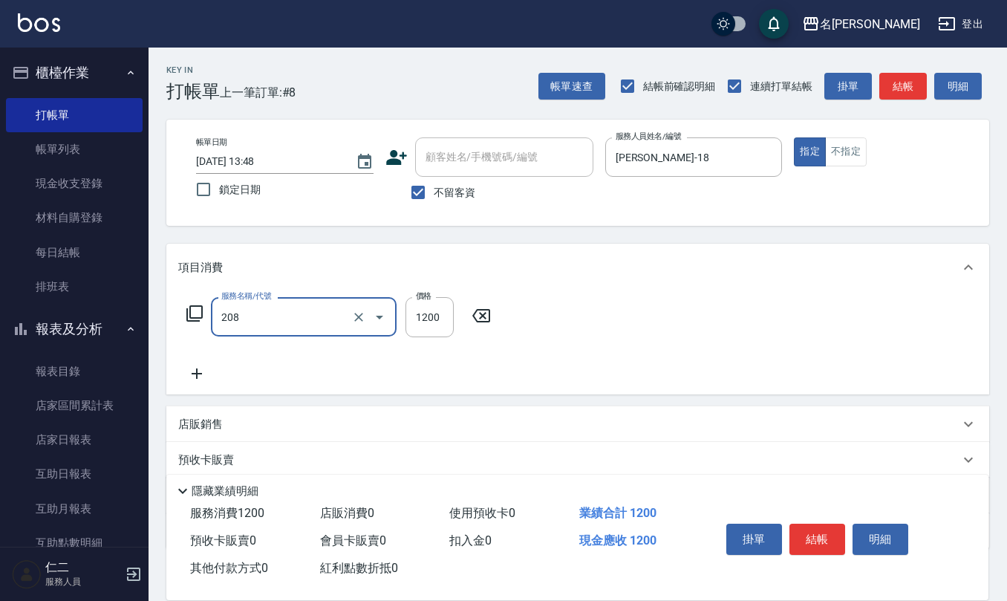
type input "深層洗(208)"
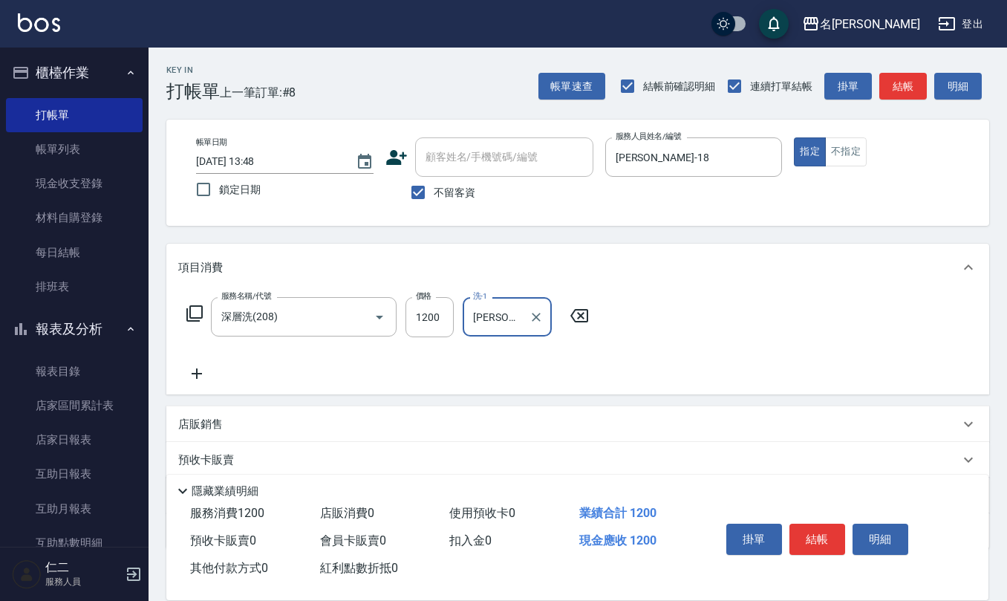
type input "[PERSON_NAME]-21"
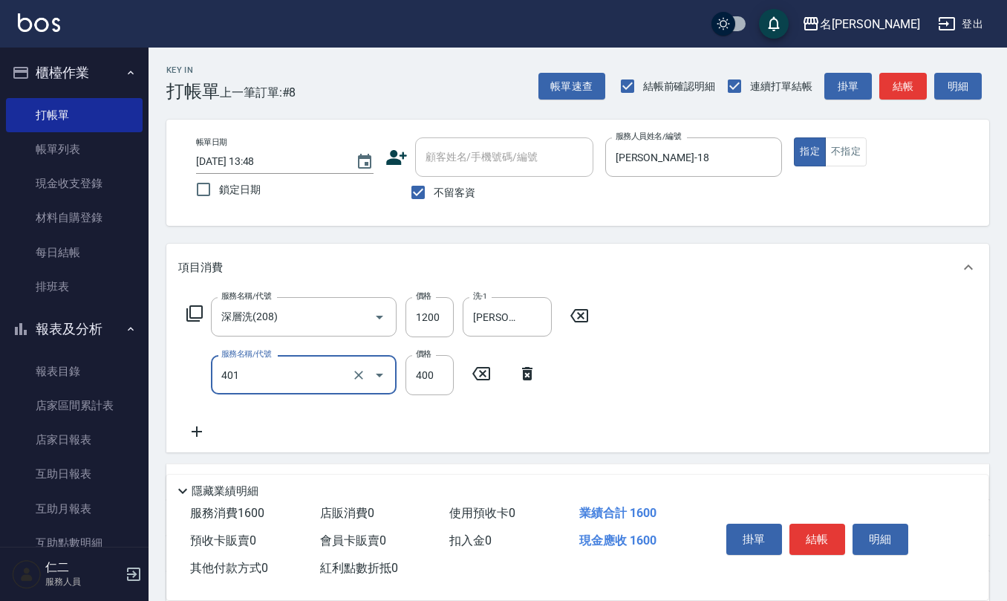
type input "剪髮(401)"
type input "350"
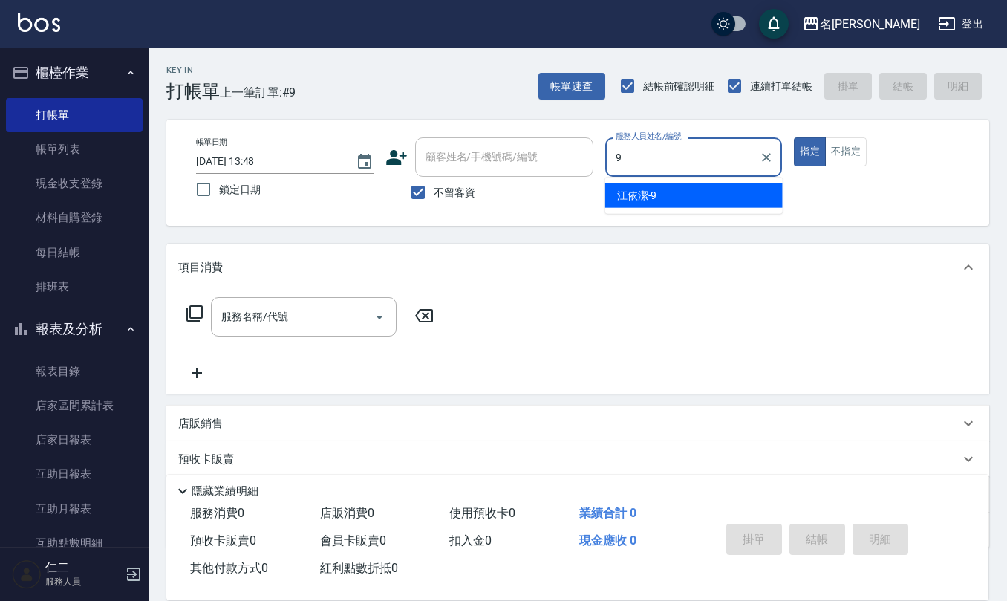
type input "[PERSON_NAME]-9"
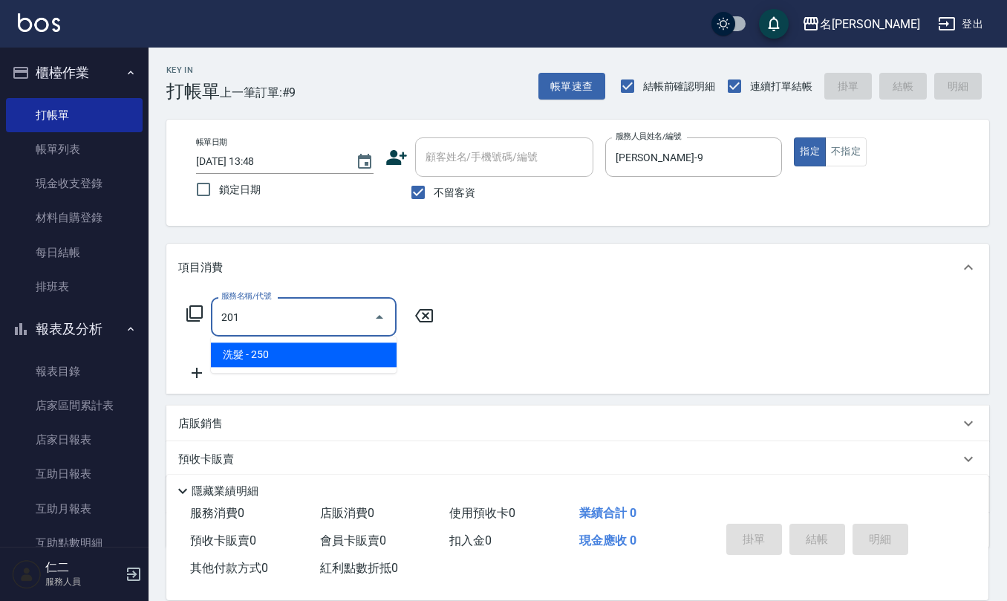
type input "洗髮(201)"
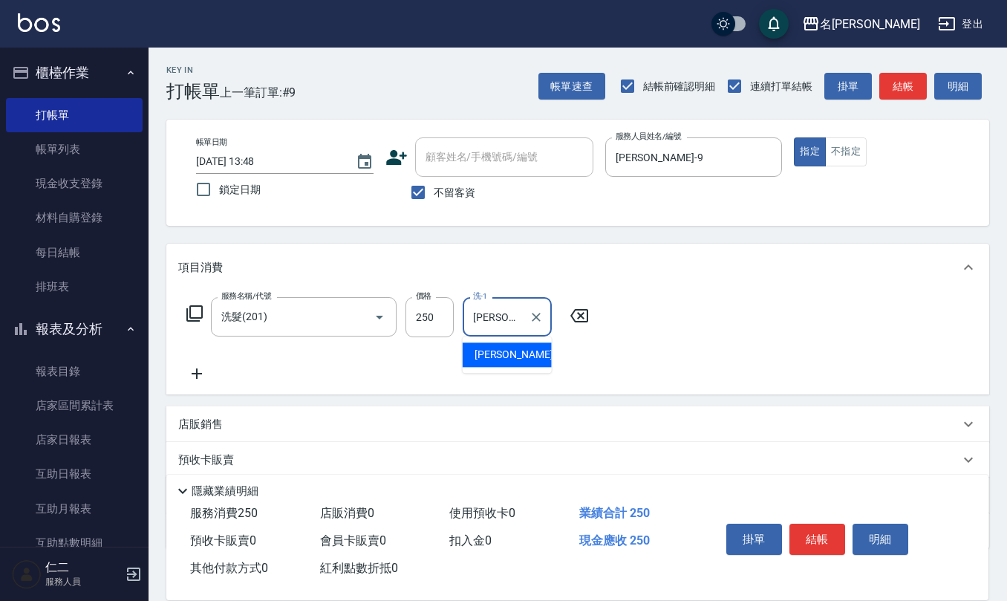
type input "[PERSON_NAME]-32"
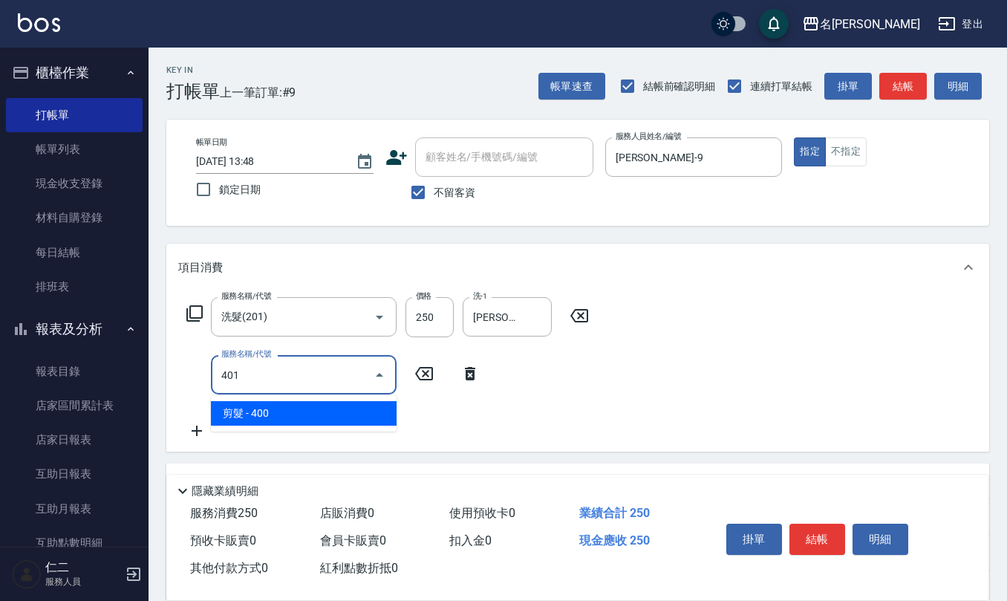
type input "剪髮(401)"
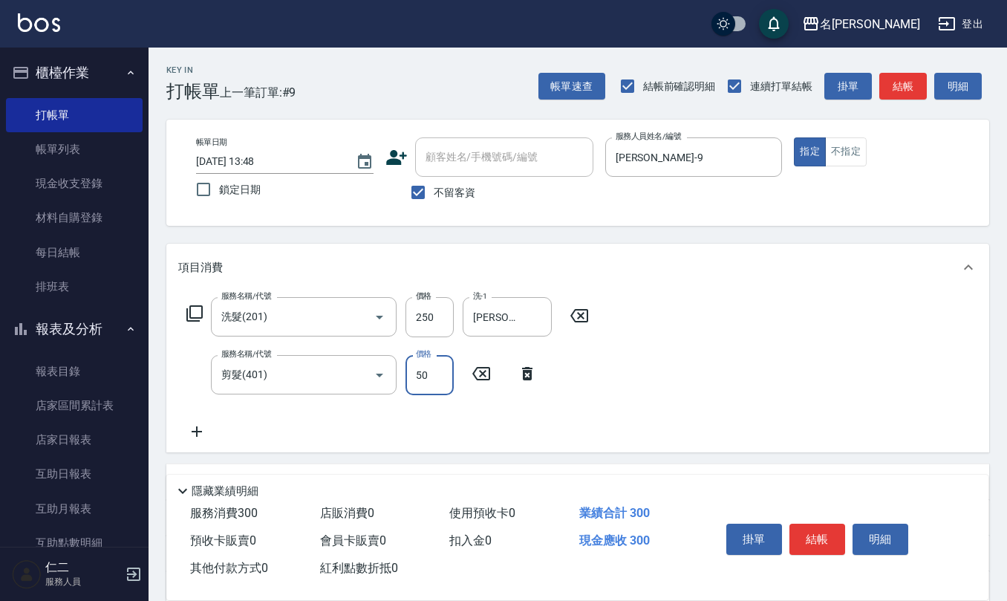
type input "50"
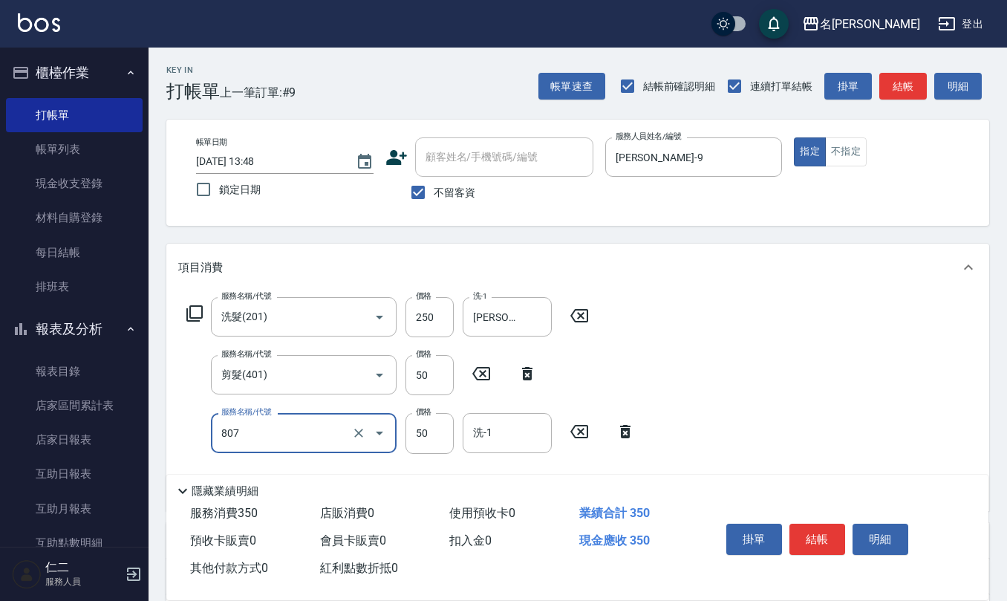
type input "TG護髮素(潤絲)(807)"
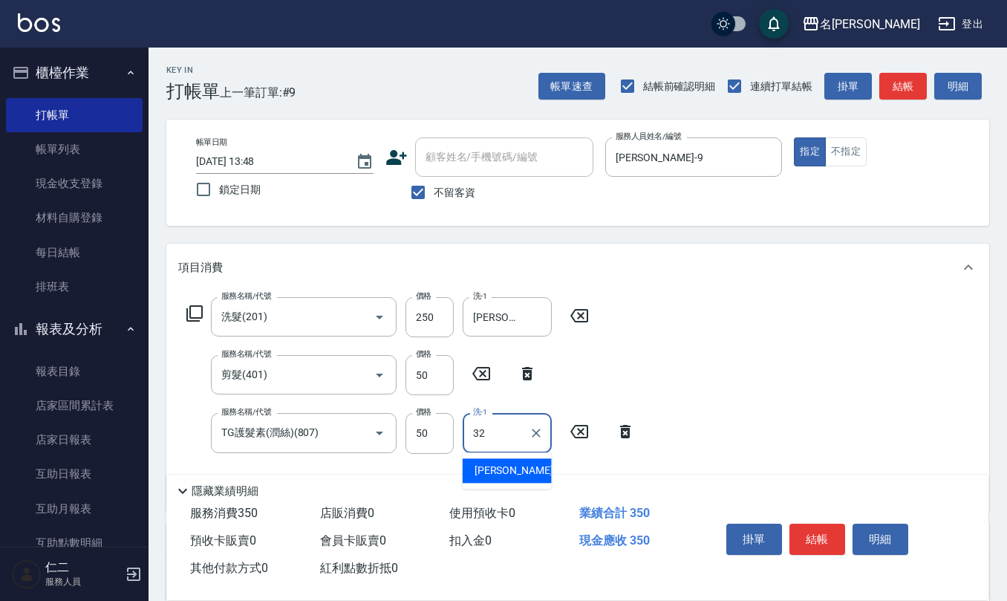
type input "[PERSON_NAME]-32"
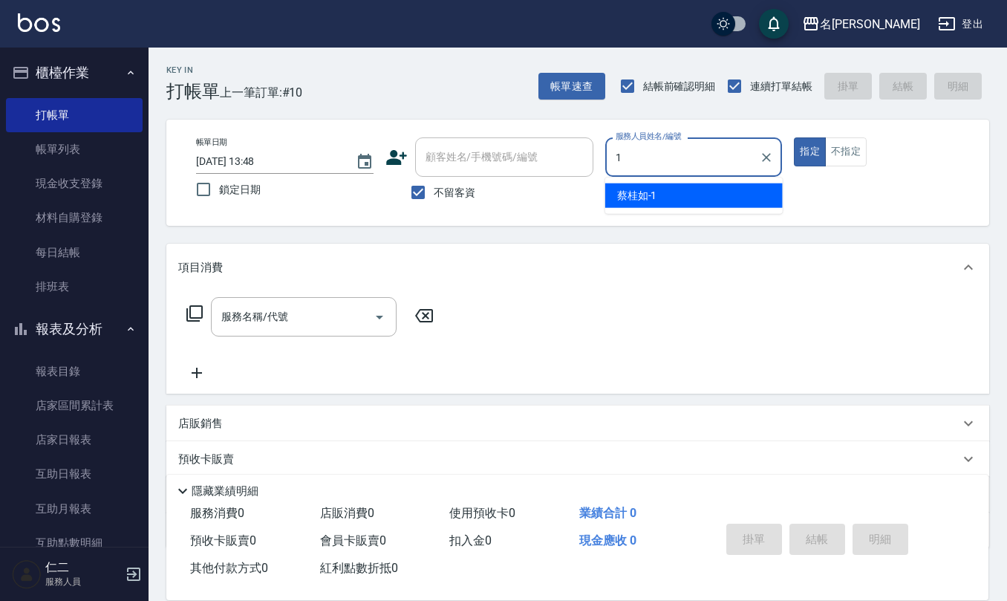
type input "[PERSON_NAME]1"
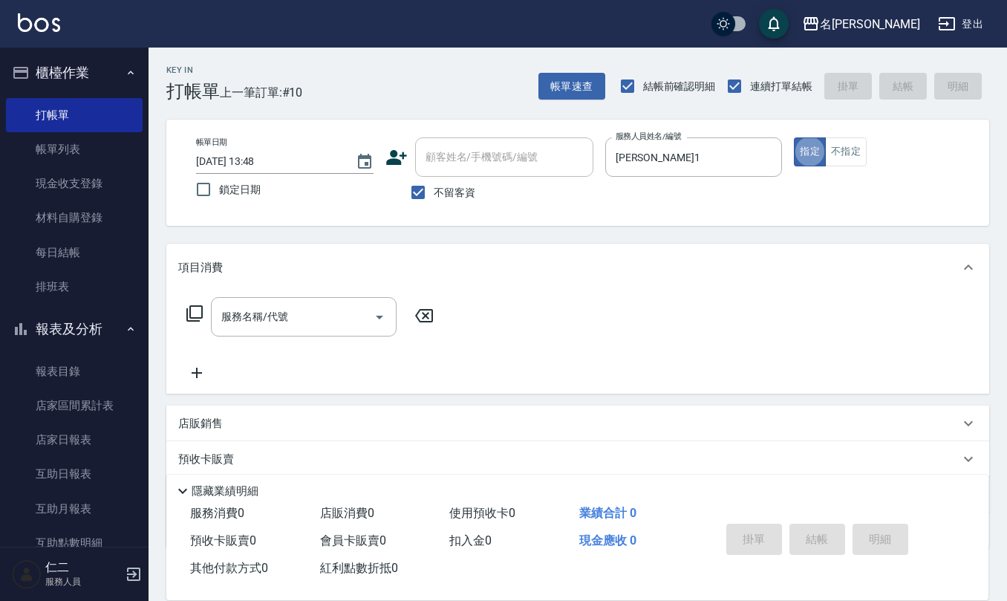
click at [247, 417] on div "店販銷售" at bounding box center [568, 424] width 781 height 16
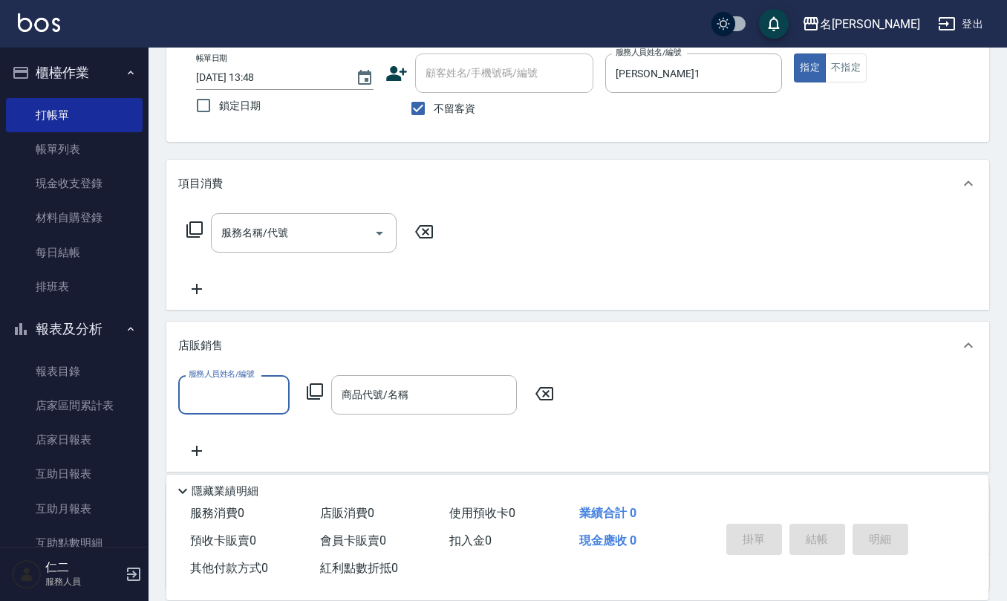
scroll to position [212, 0]
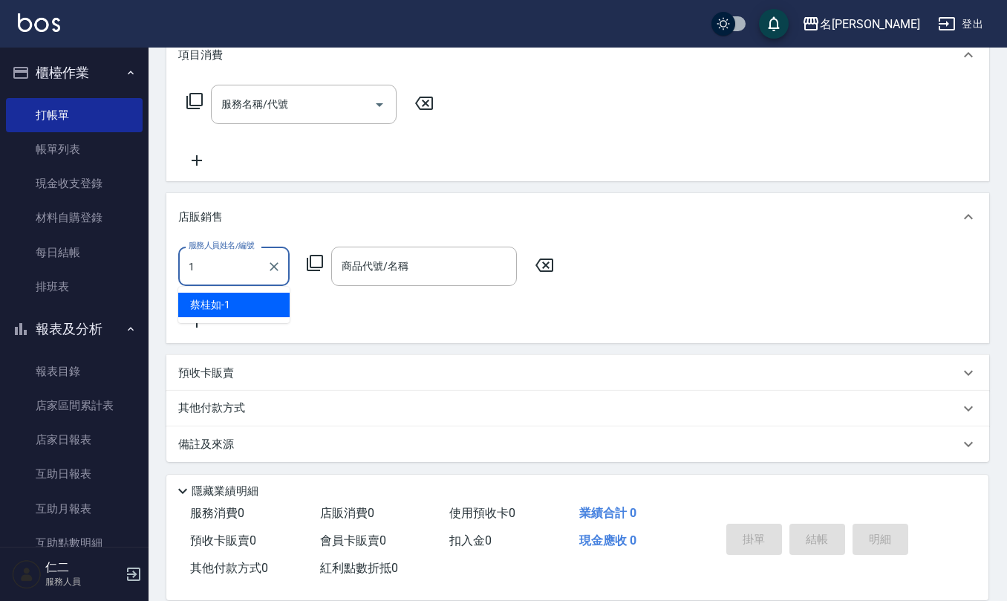
type input "[PERSON_NAME]1"
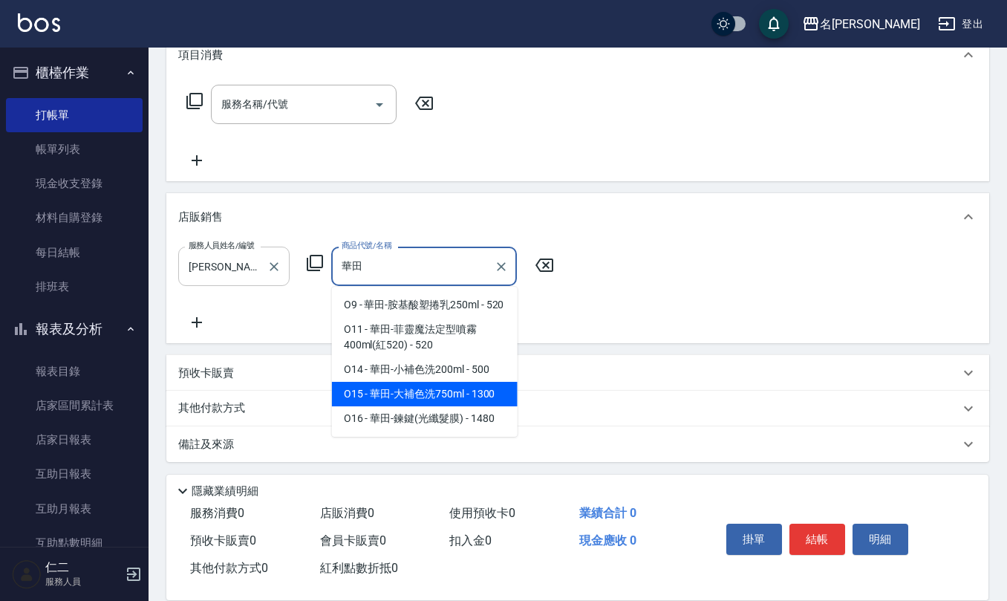
type input "華田-大補色洗750ml"
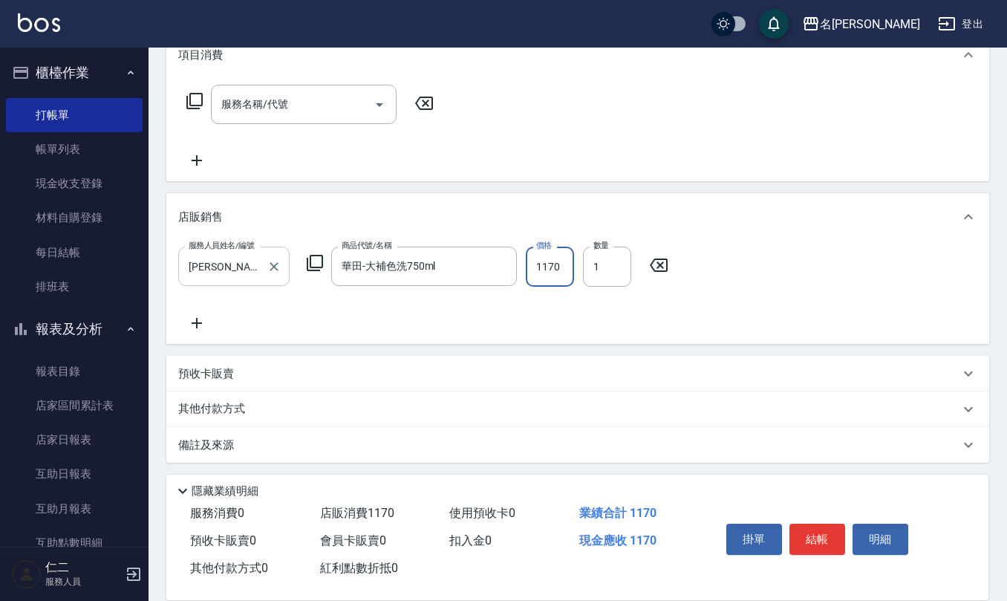
type input "1170"
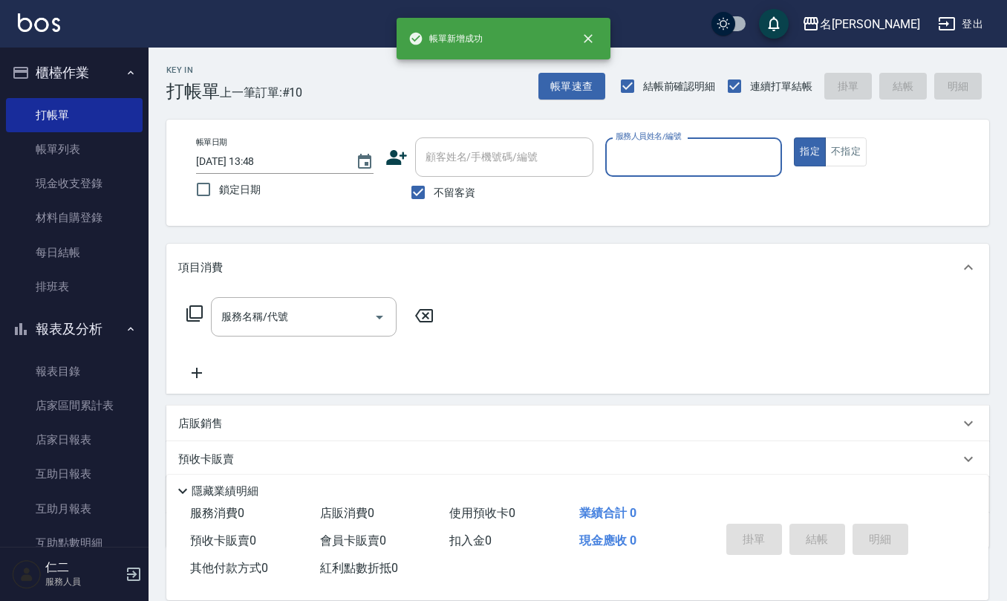
scroll to position [0, 0]
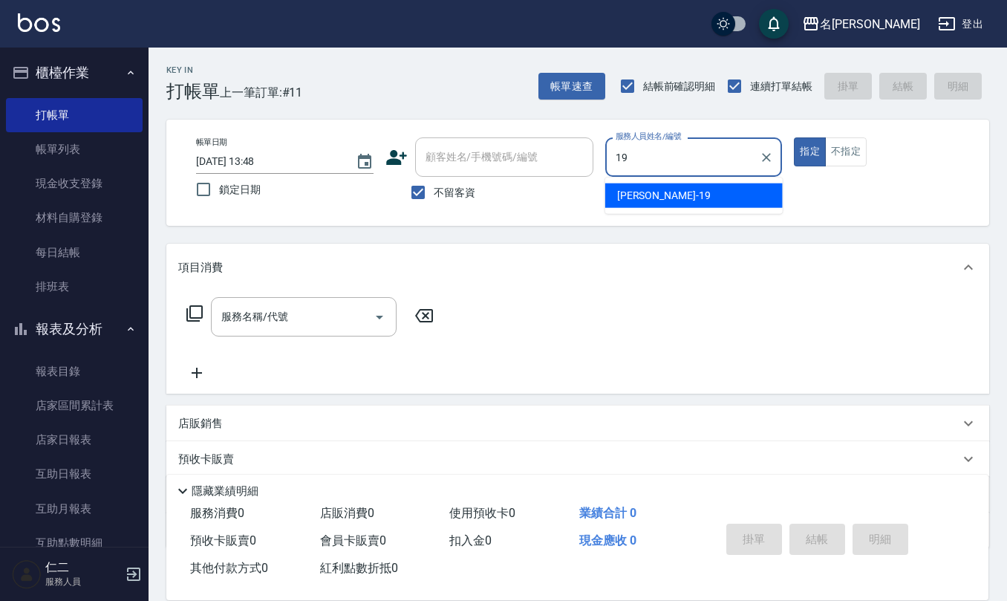
type input "[PERSON_NAME]-19"
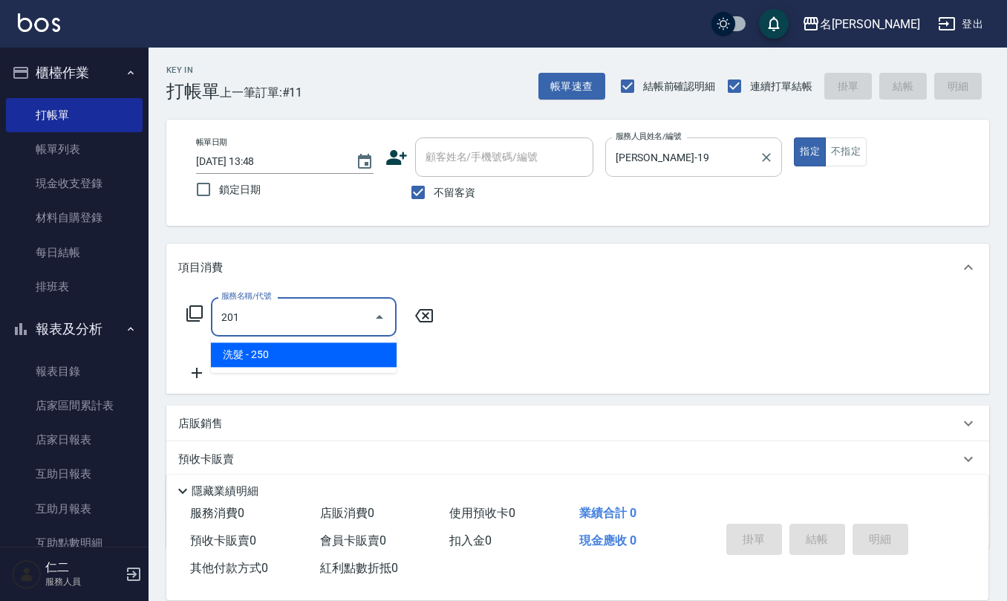
type input "洗髮(201)"
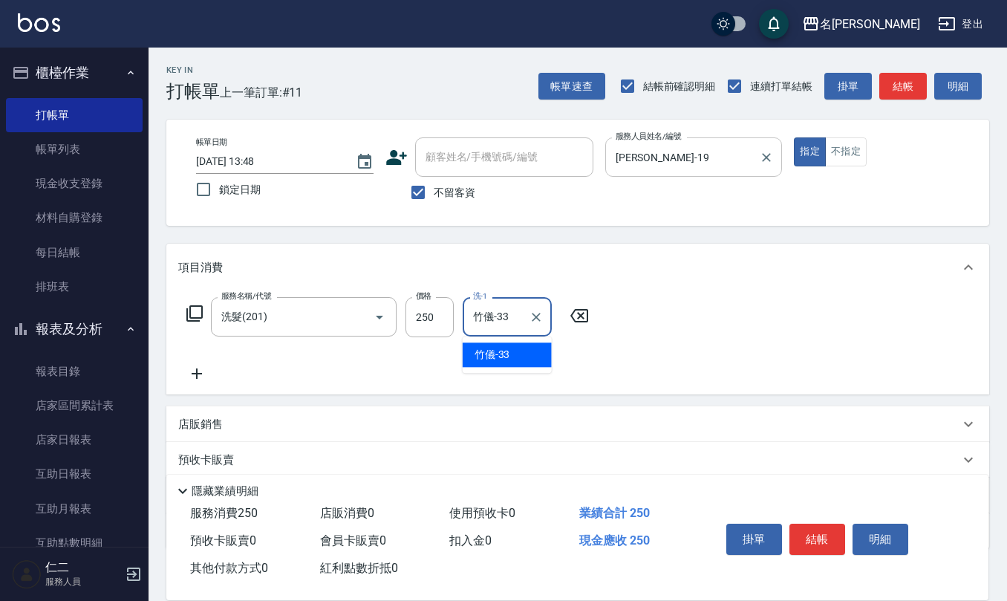
type input "竹儀-33"
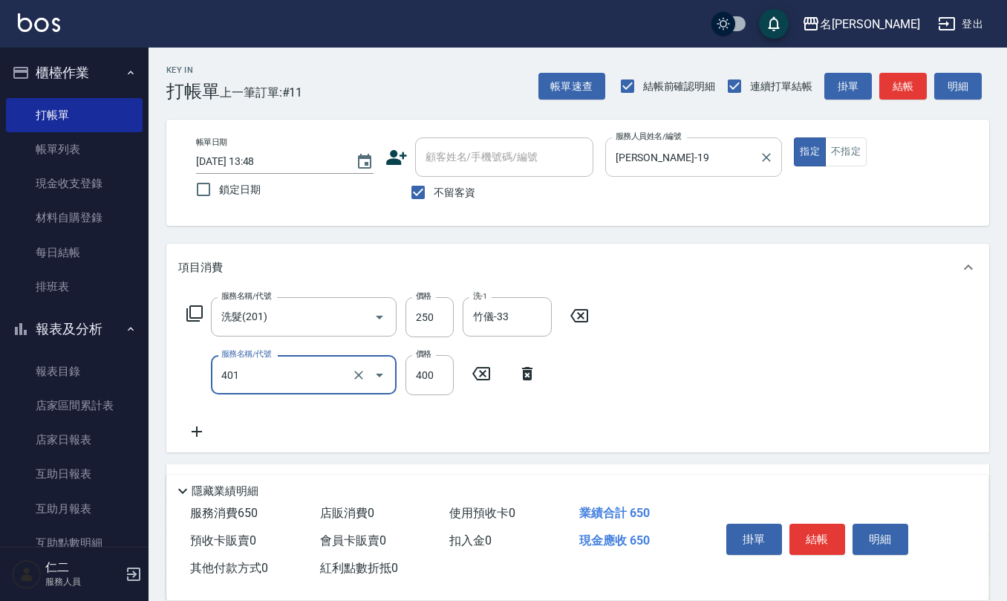
type input "剪髮(401)"
type input "500"
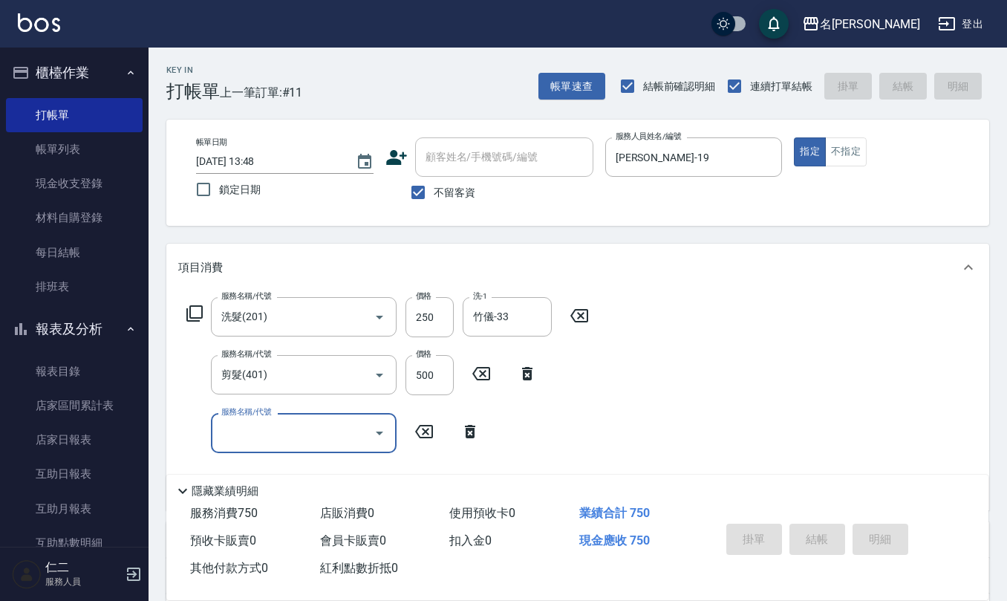
type input "[DATE] 13:49"
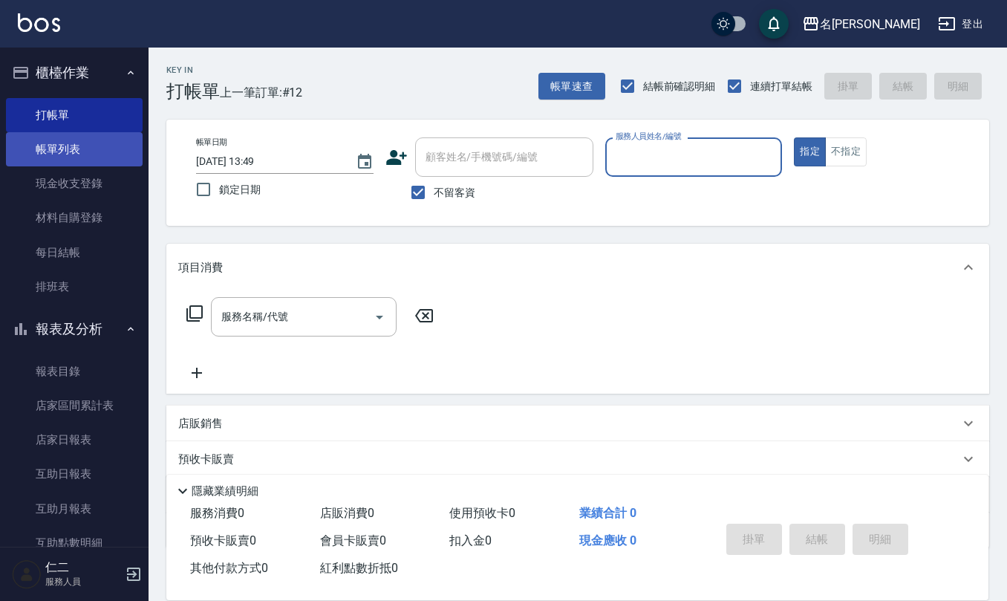
click at [94, 146] on link "帳單列表" at bounding box center [74, 149] width 137 height 34
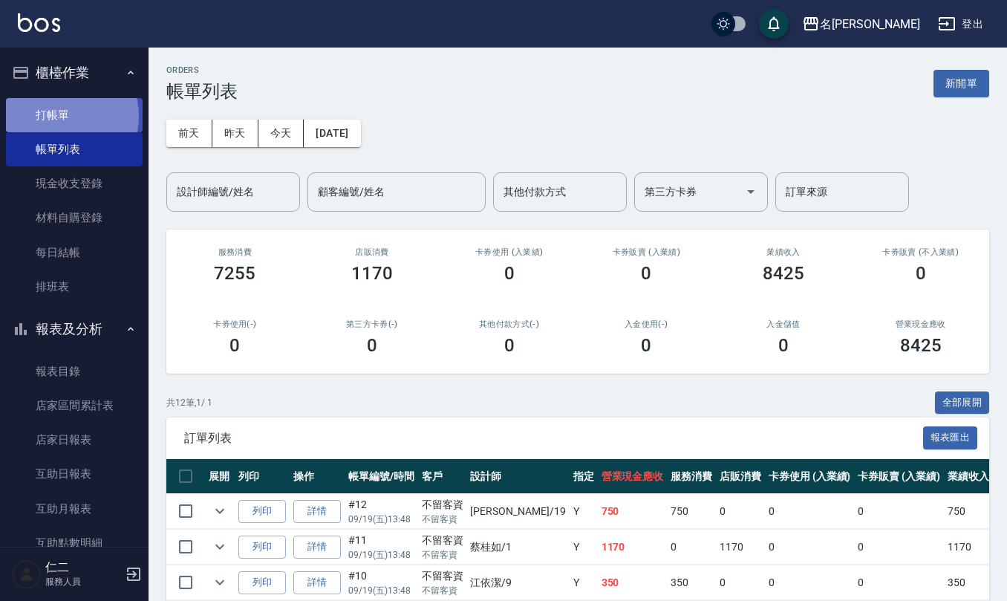
click at [61, 116] on link "打帳單" at bounding box center [74, 115] width 137 height 34
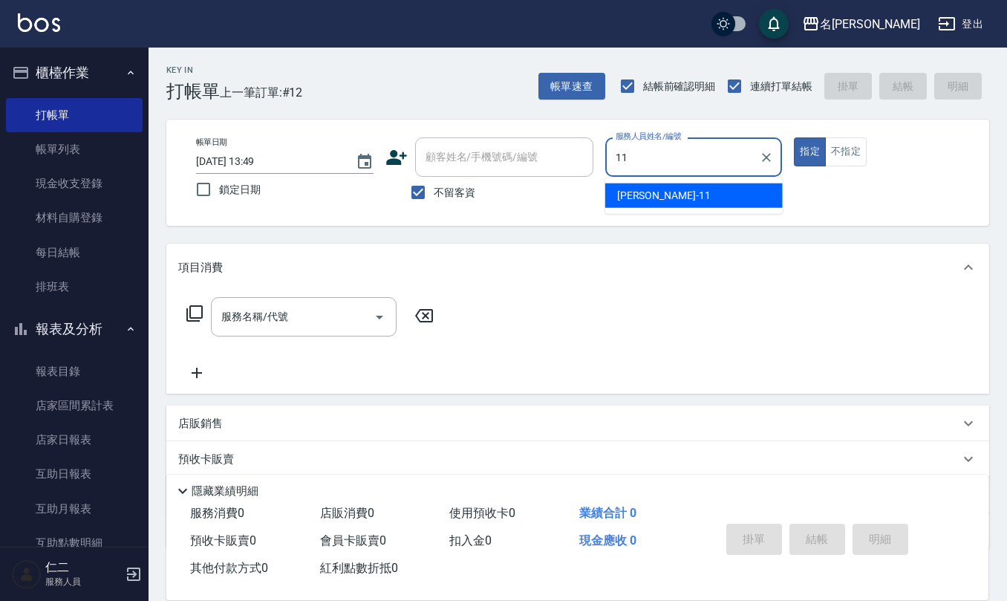
type input "[PERSON_NAME]橙-11"
type button "true"
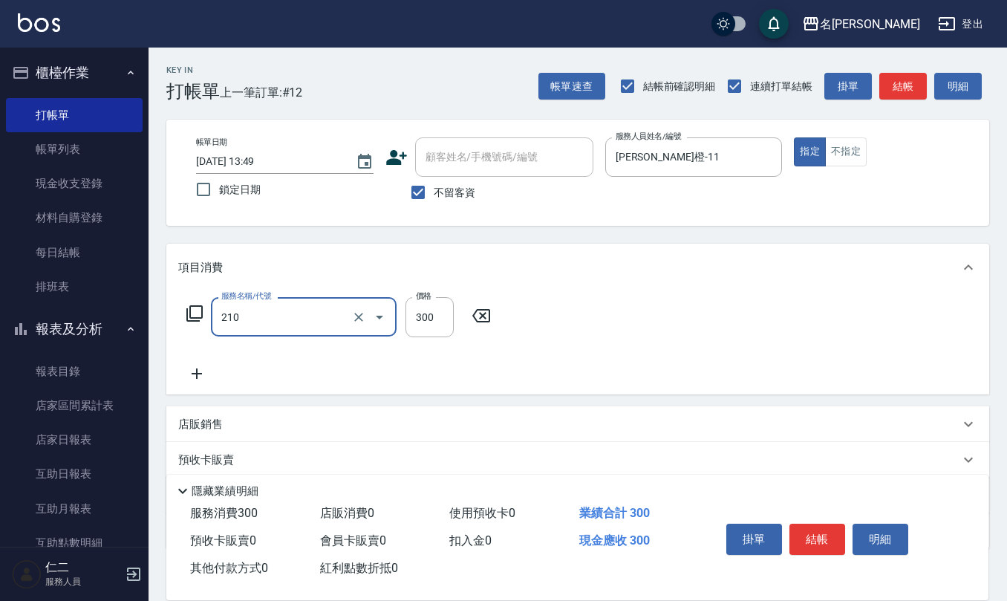
type input "歐娜洗髮精(210)"
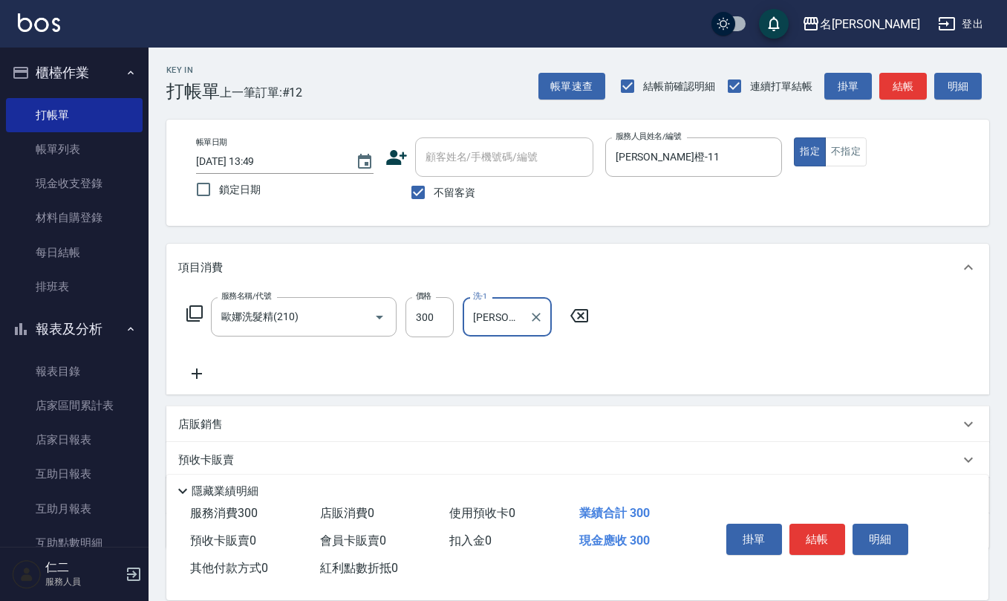
type input "[PERSON_NAME]-26"
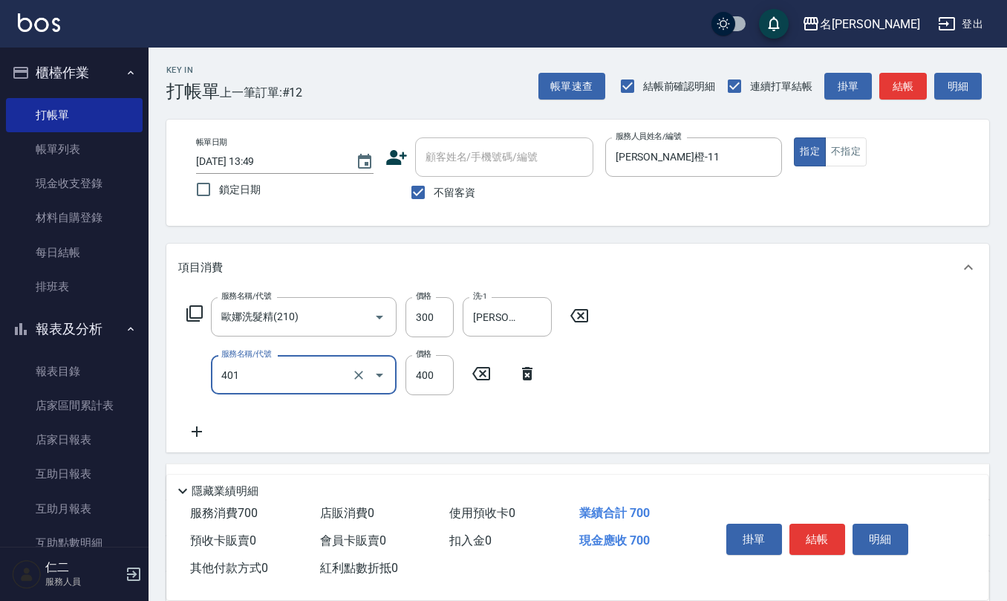
type input "剪髮(401)"
type input "225"
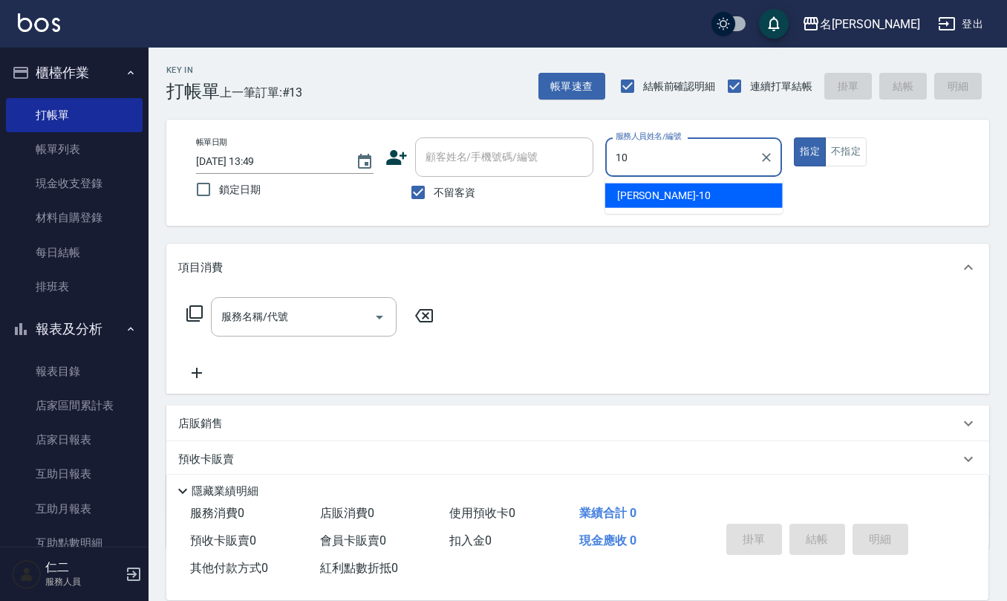
type input "[PERSON_NAME]10"
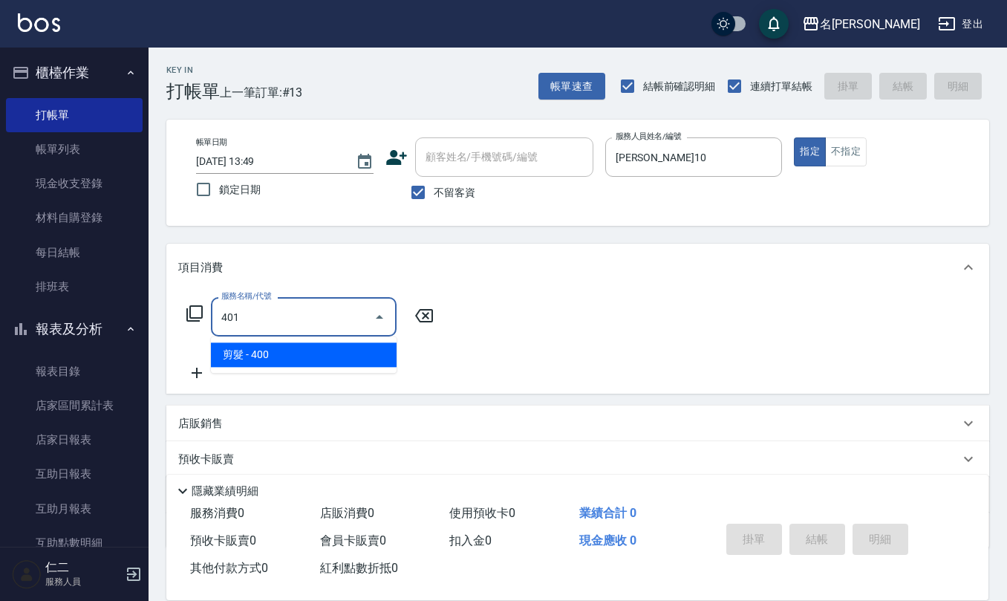
type input "剪髮(401)"
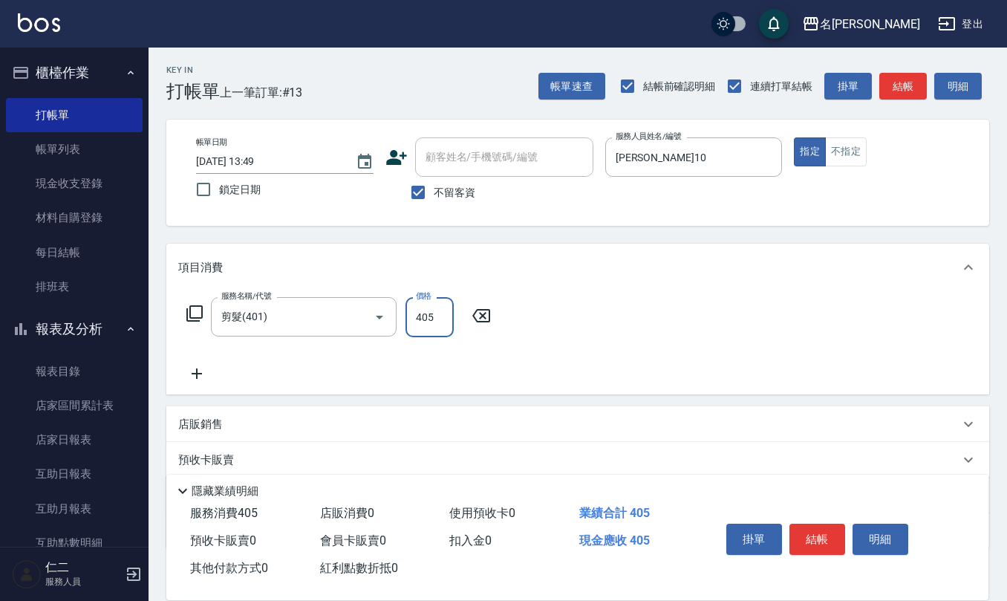
type input "405"
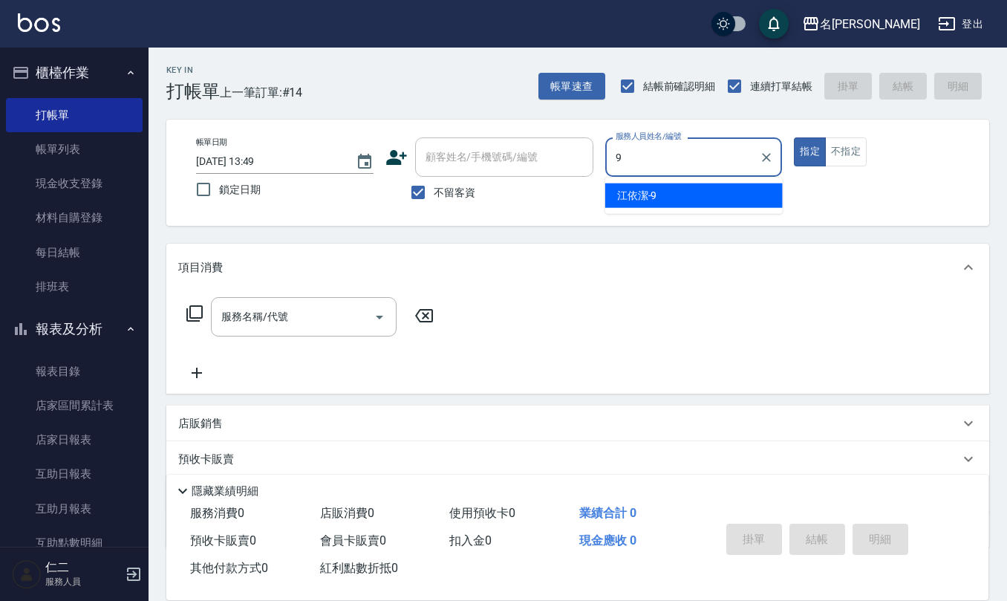
type input "[PERSON_NAME]-9"
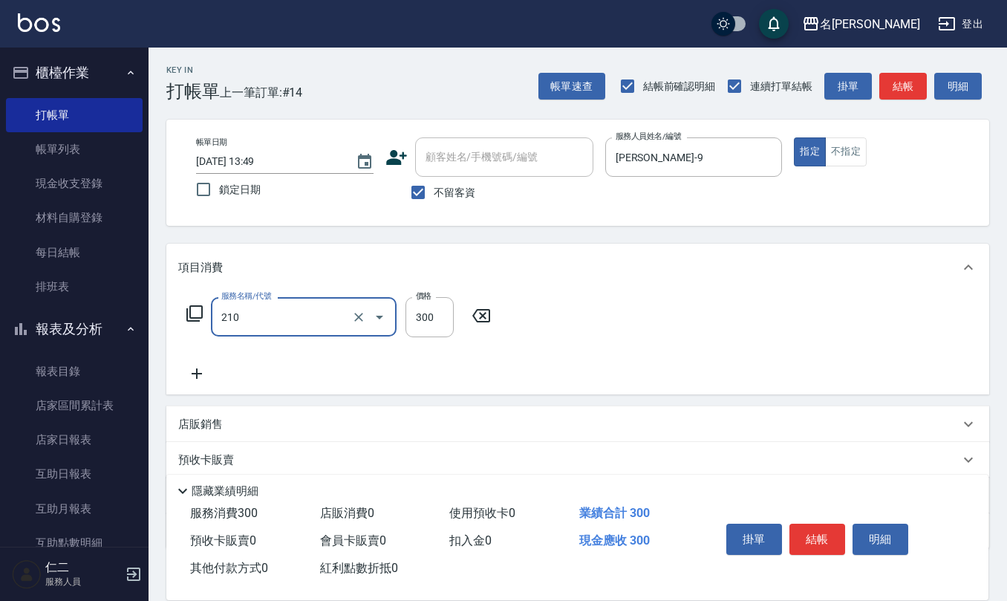
type input "歐娜洗髮精(210)"
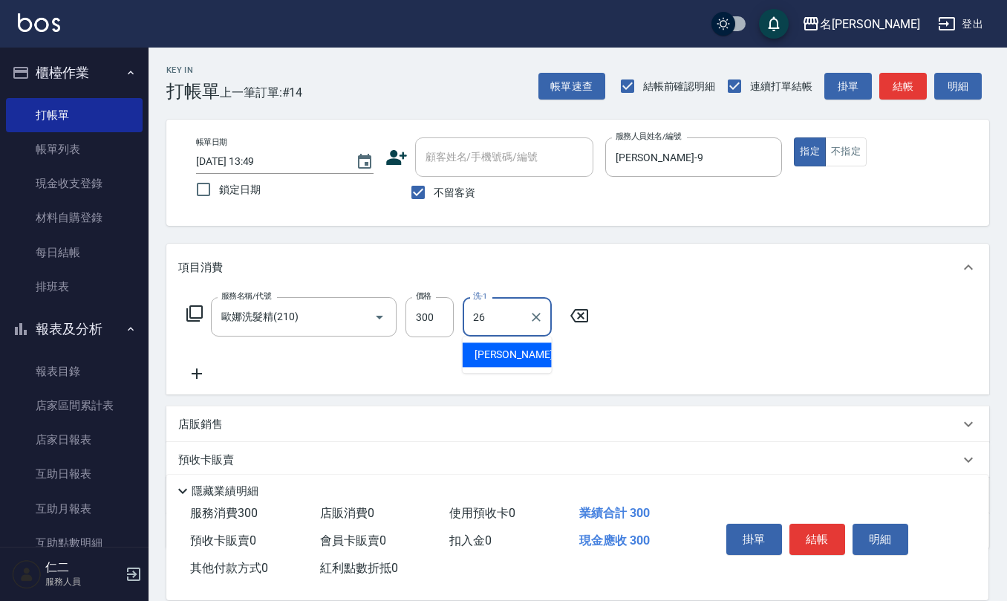
type input "[PERSON_NAME]-26"
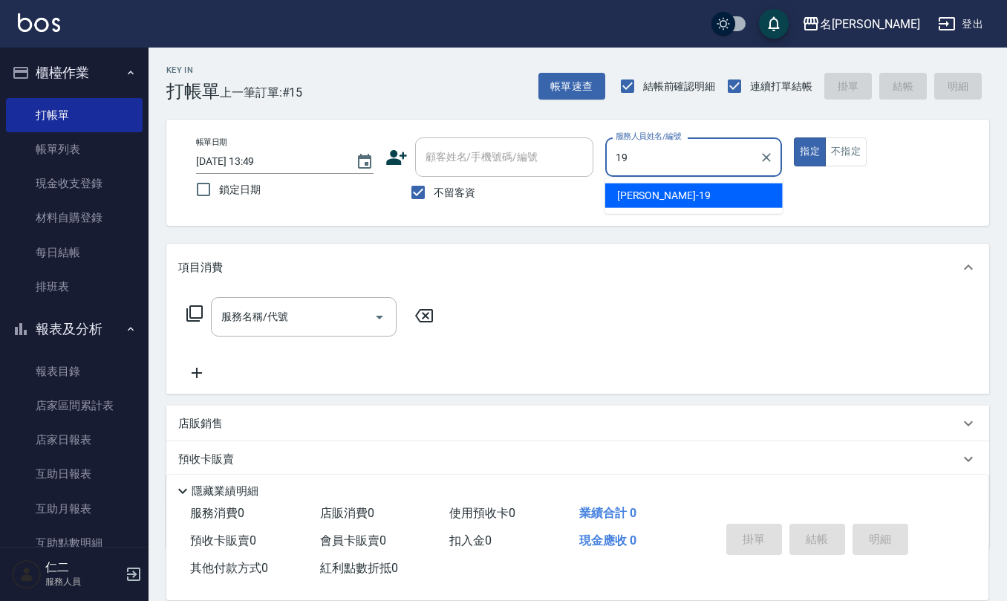
type input "[PERSON_NAME]-19"
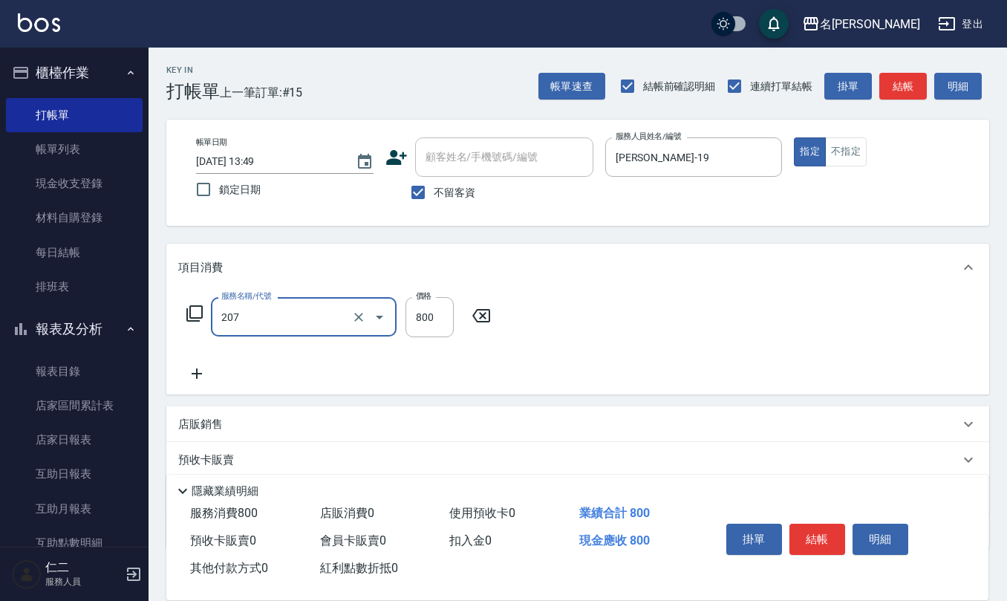
type input "清潔洗(207)"
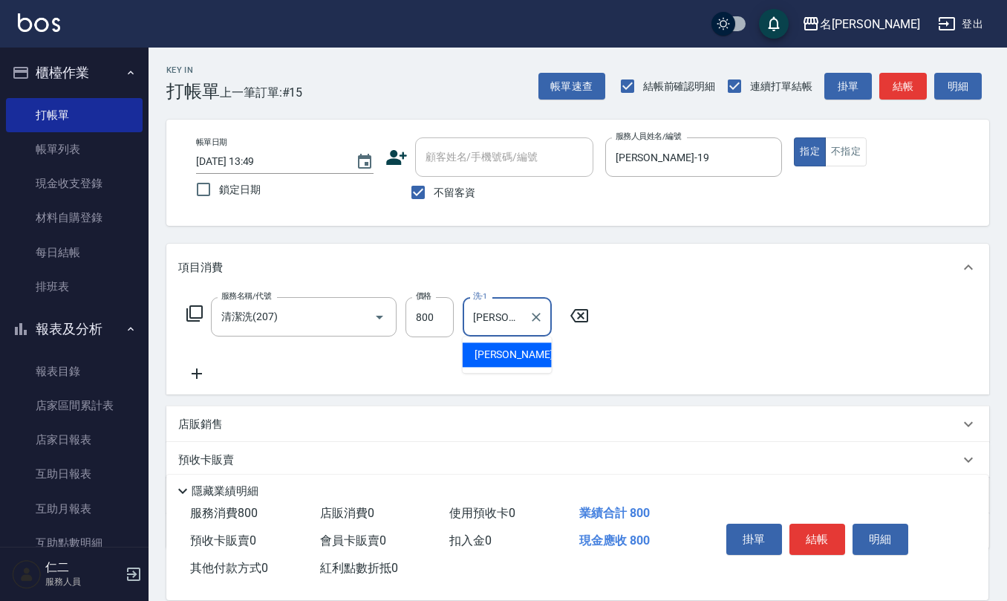
type input "[PERSON_NAME]-20"
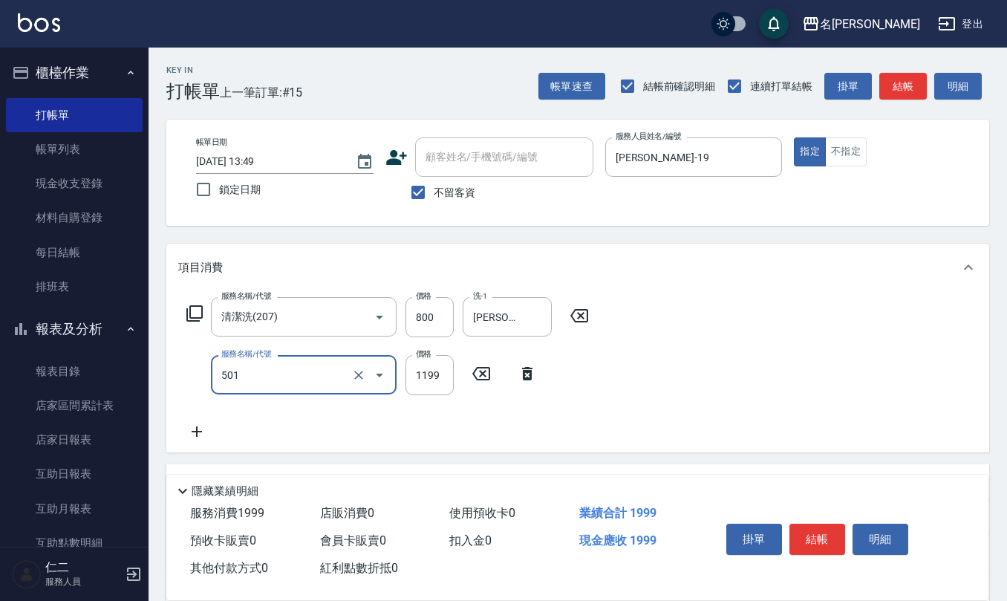
type input "染髮(501)"
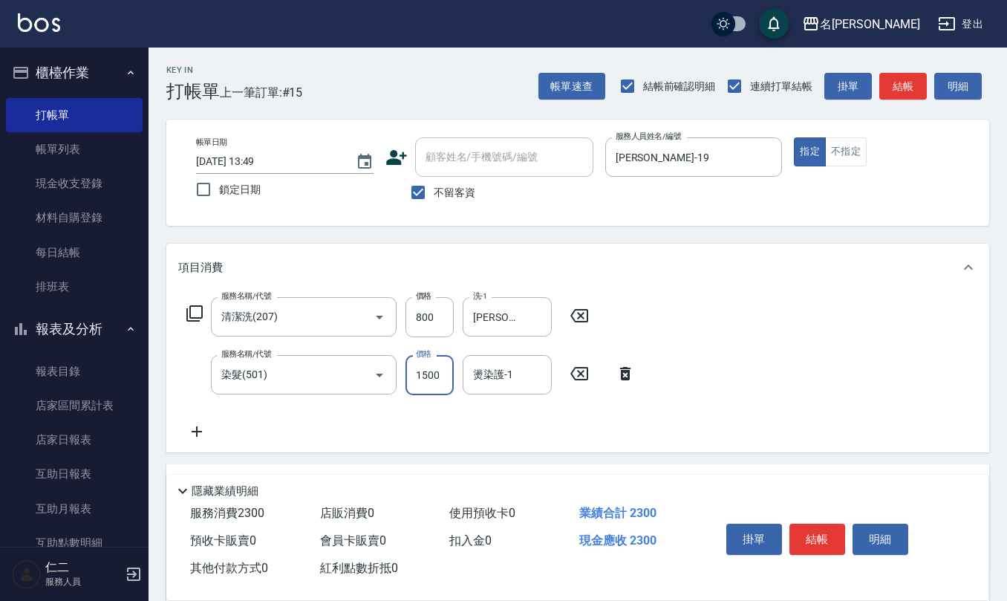
type input "1500"
type input "[PERSON_NAME]-20"
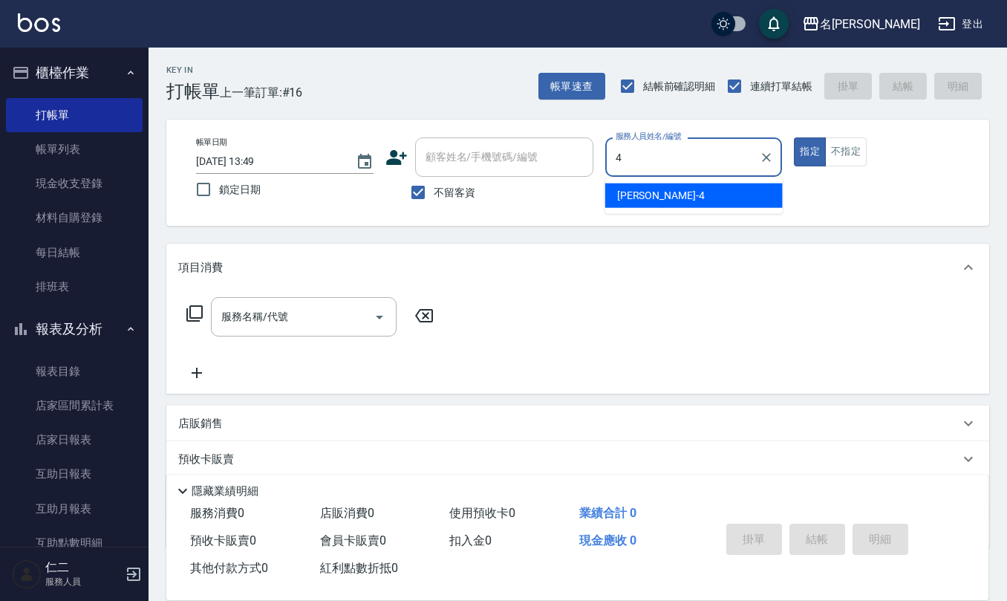
type input "[PERSON_NAME]-4"
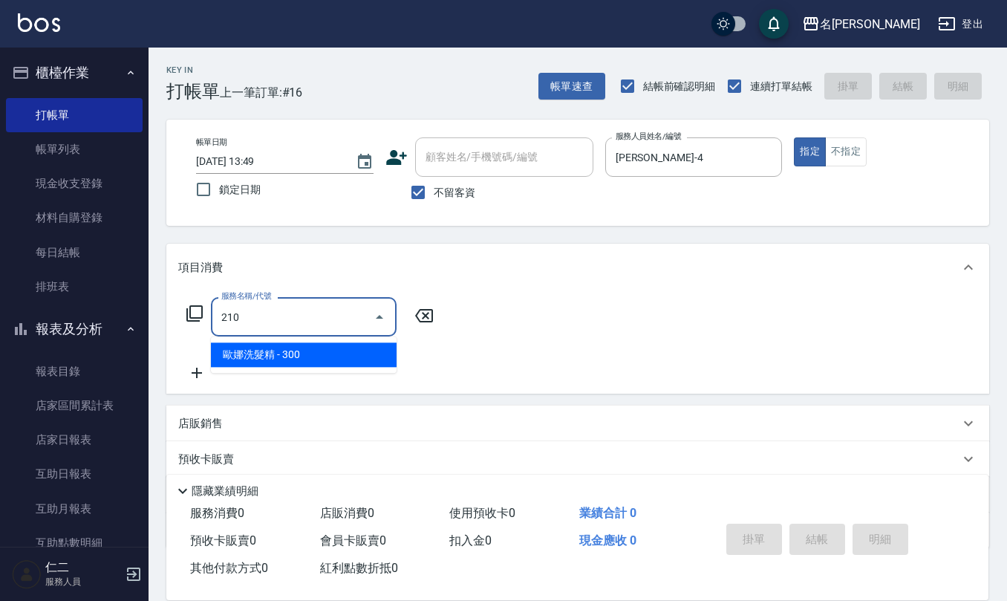
type input "歐娜洗髮精(210)"
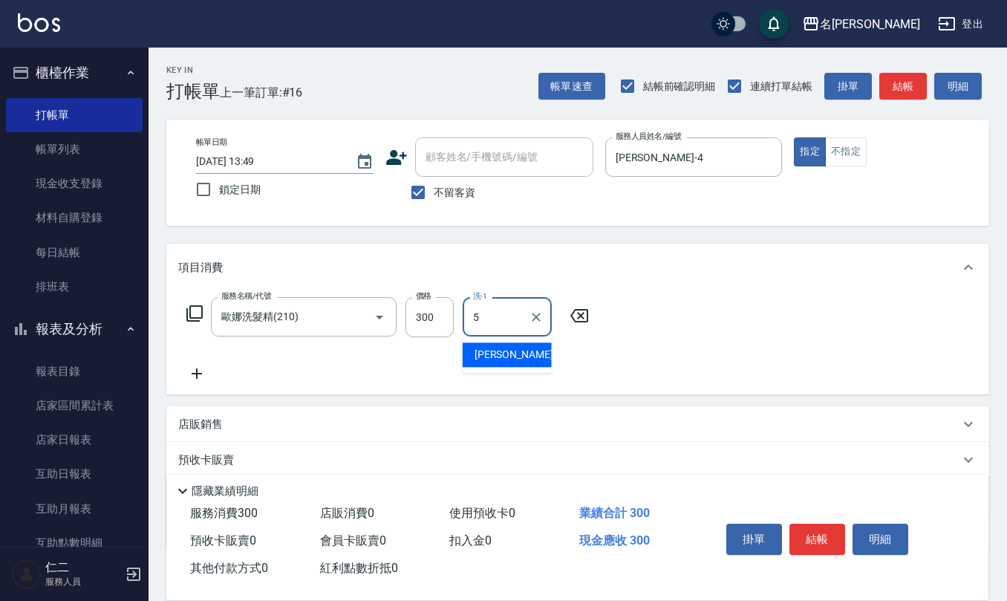
type input "[PERSON_NAME]5"
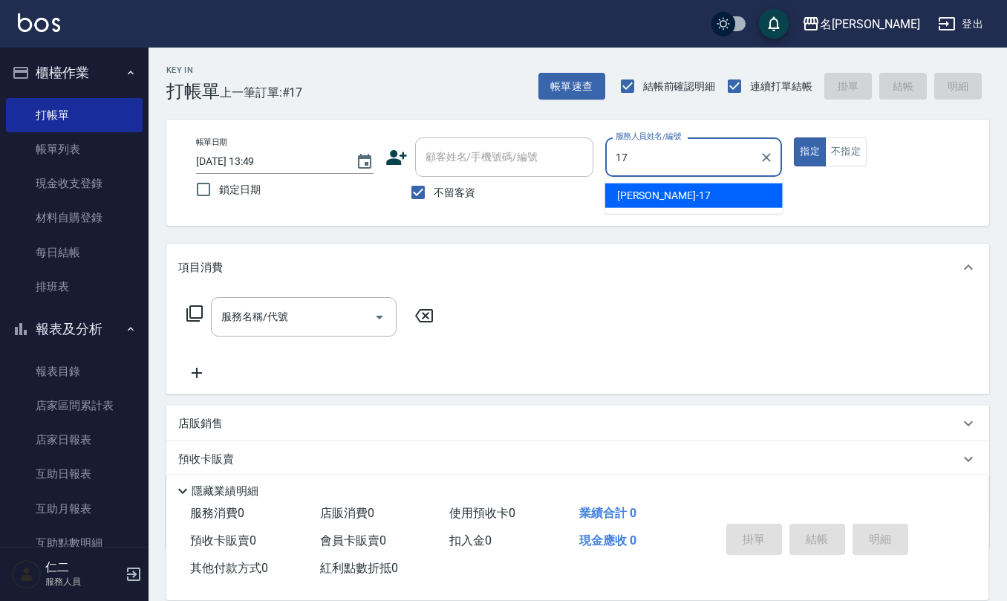
type input "[PERSON_NAME]-17"
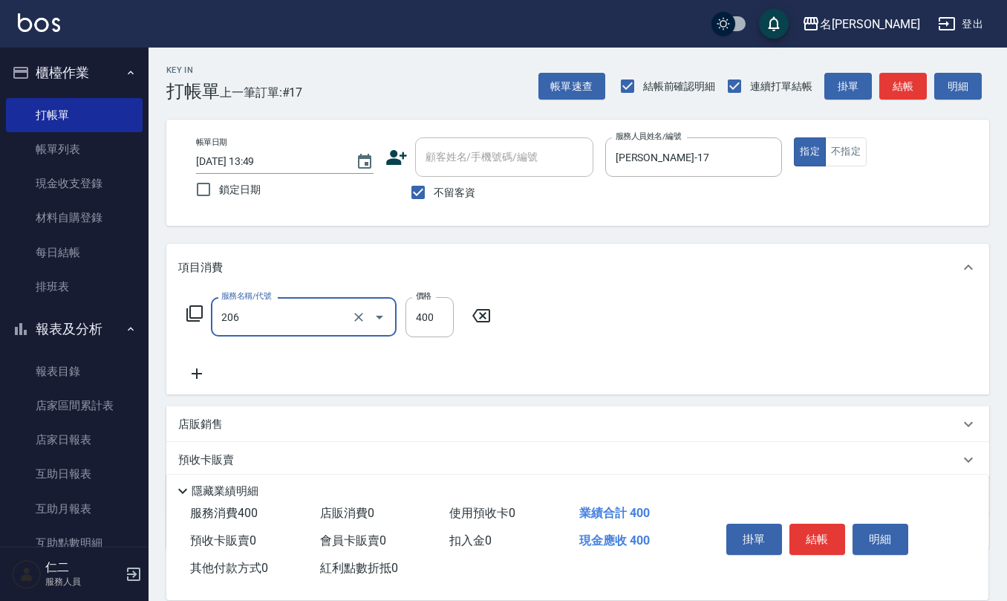
type input "健康洗(206)"
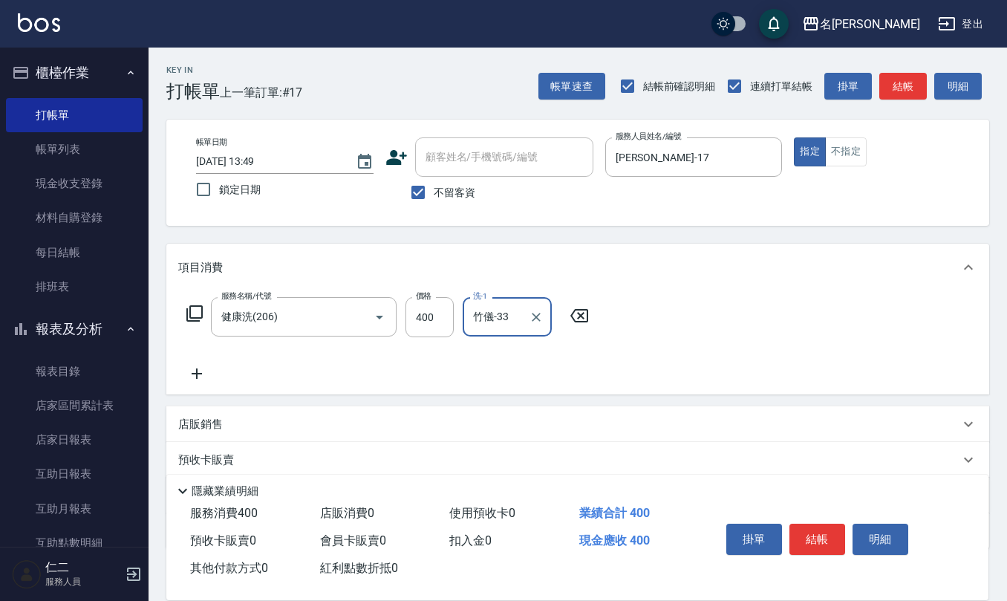
type input "竹儀-33"
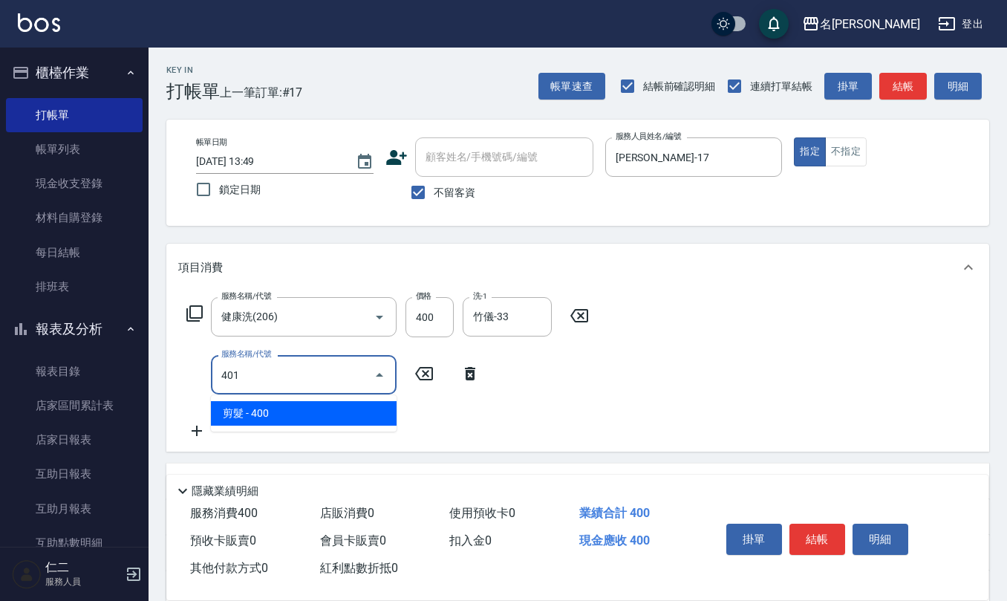
type input "剪髮(401)"
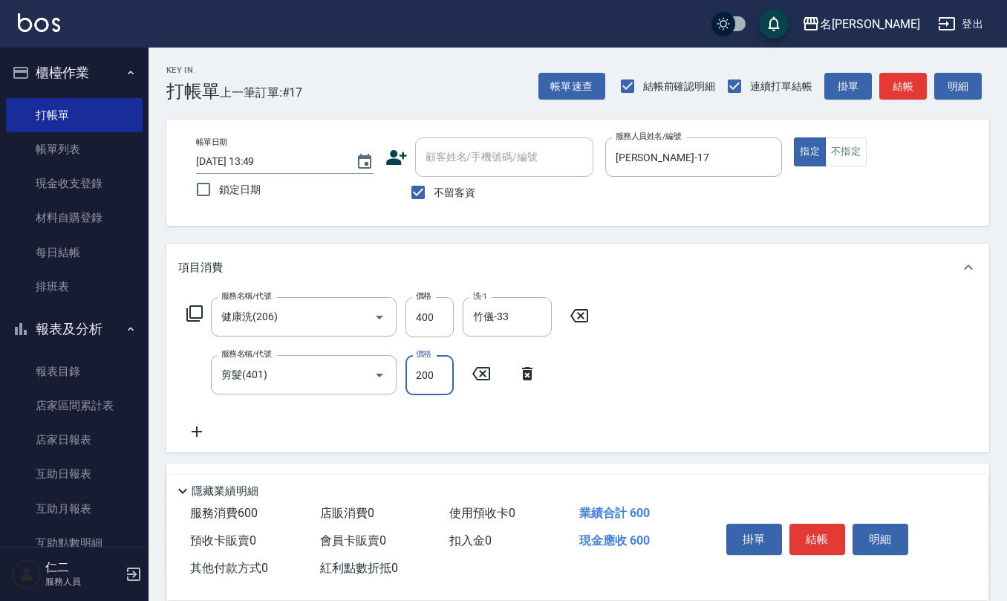
type input "200"
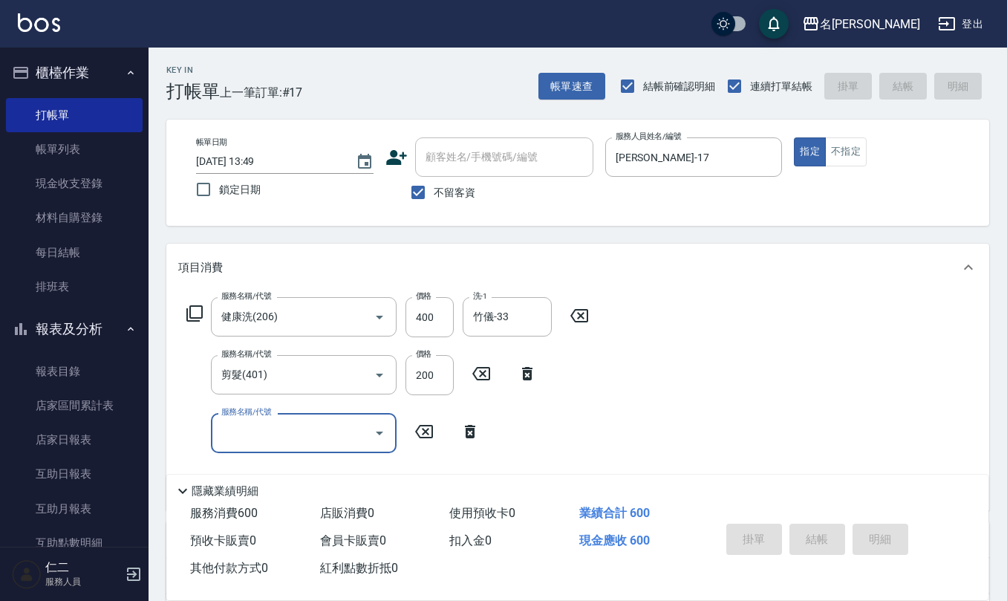
type input "[DATE] 13:50"
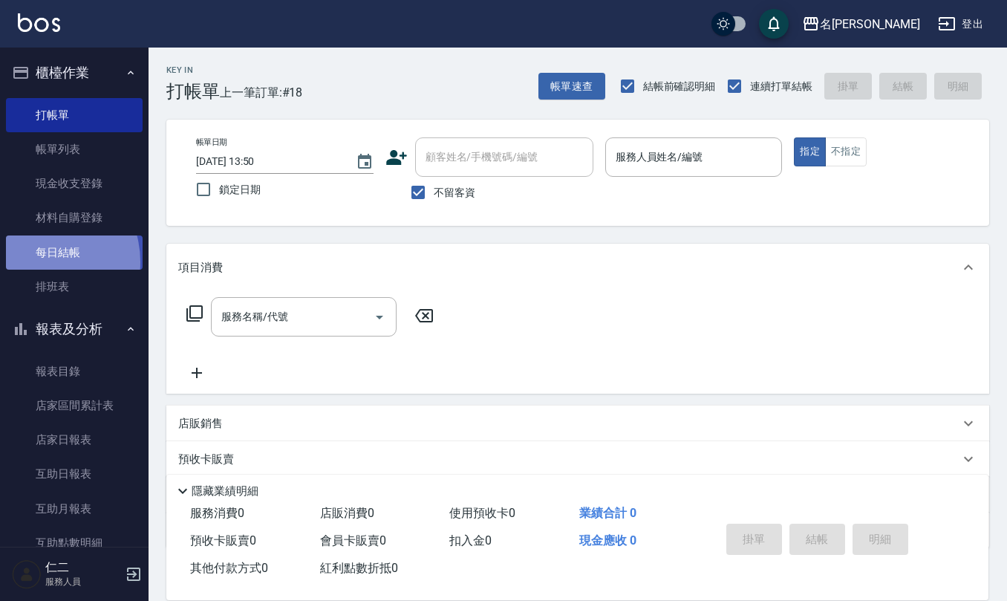
click at [39, 261] on link "每日結帳" at bounding box center [74, 252] width 137 height 34
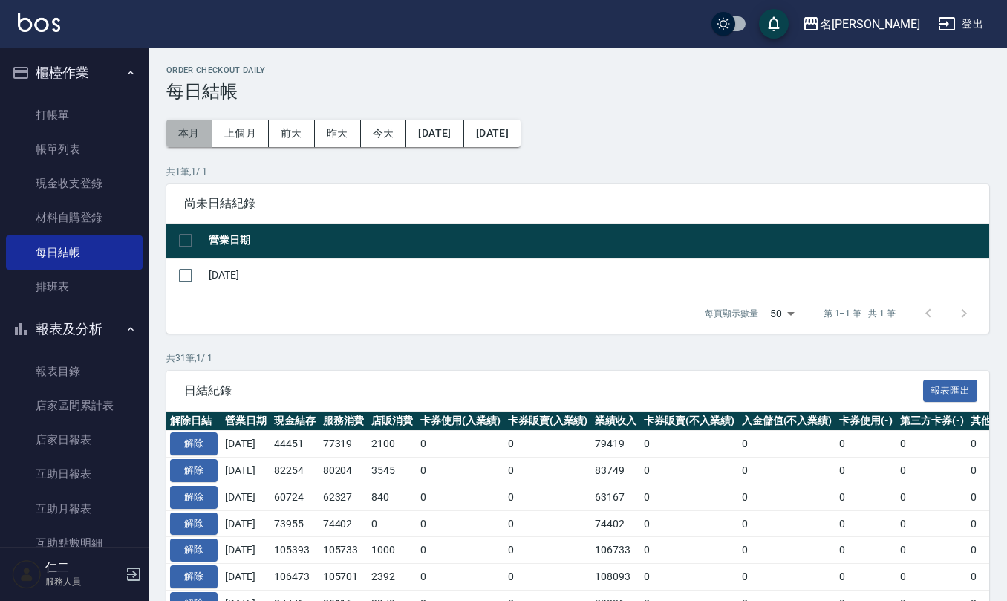
click at [203, 137] on button "本月" at bounding box center [189, 133] width 46 height 27
click at [464, 131] on button "[DATE]" at bounding box center [434, 133] width 57 height 27
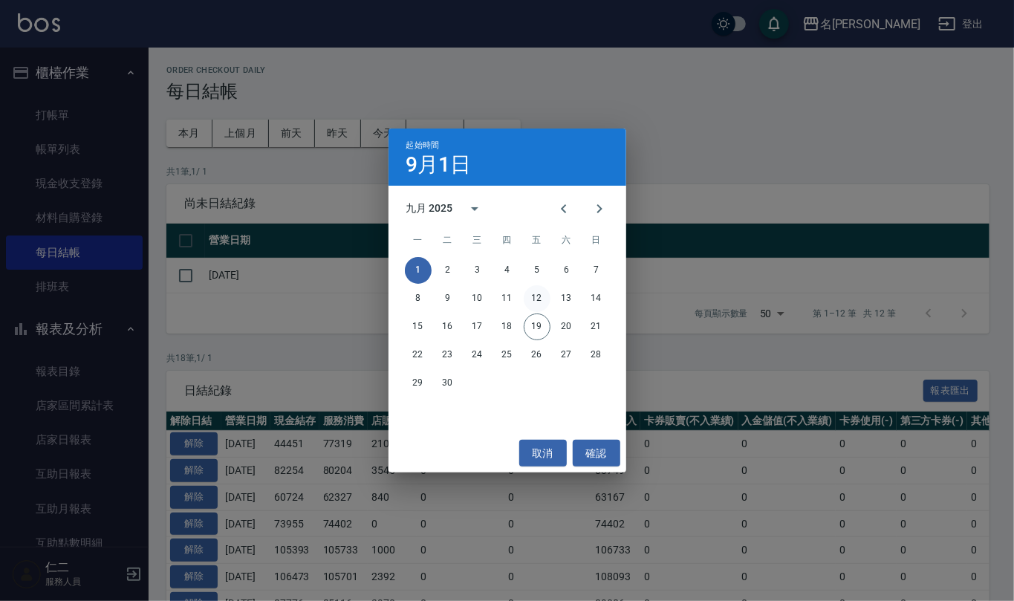
click at [542, 301] on button "12" at bounding box center [537, 298] width 27 height 27
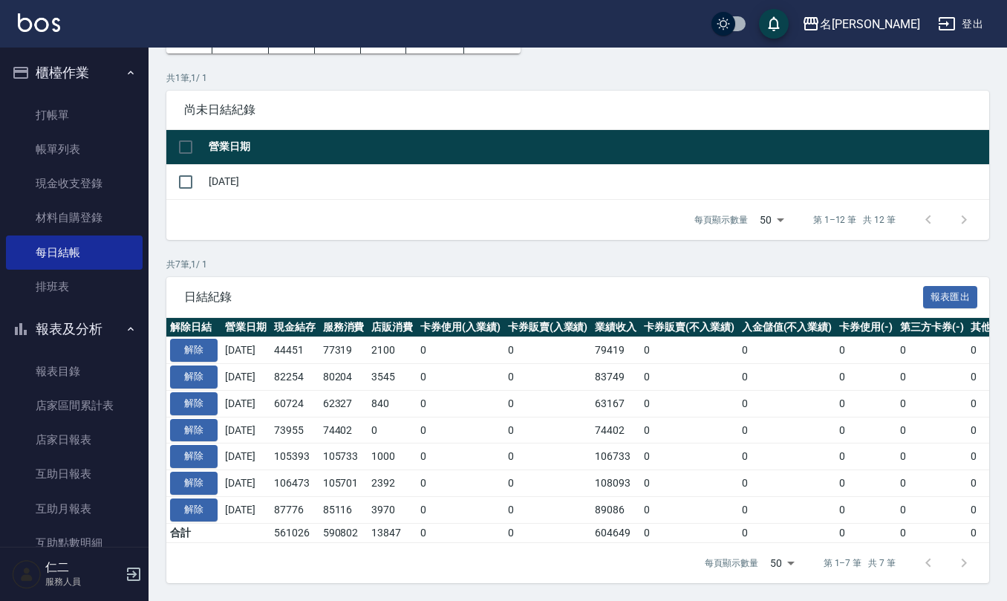
scroll to position [111, 0]
